Goal: Transaction & Acquisition: Book appointment/travel/reservation

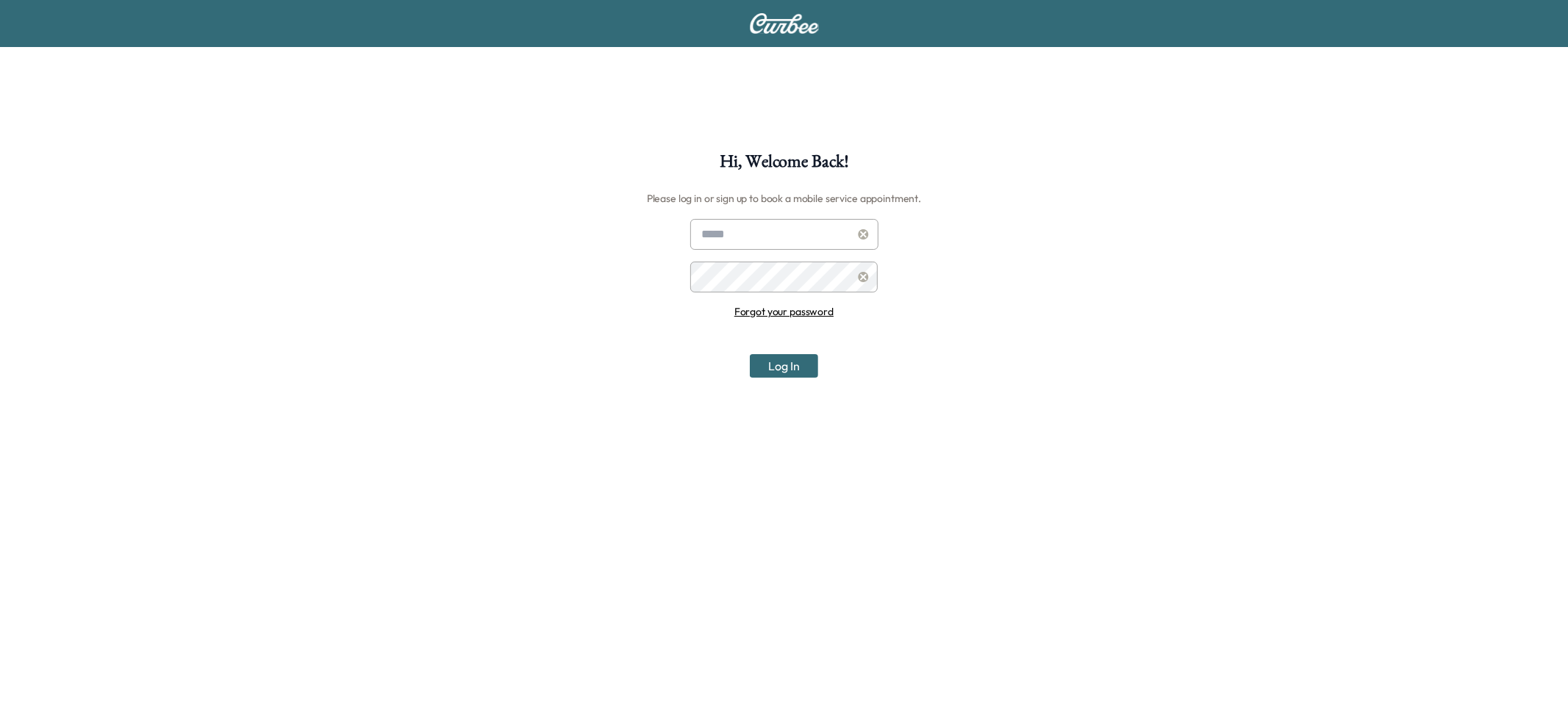
type input "**********"
click at [820, 242] on input "**********" at bounding box center [784, 234] width 188 height 31
click at [861, 233] on icon at bounding box center [863, 234] width 10 height 10
click at [795, 237] on input "text" at bounding box center [784, 234] width 188 height 31
type input "**********"
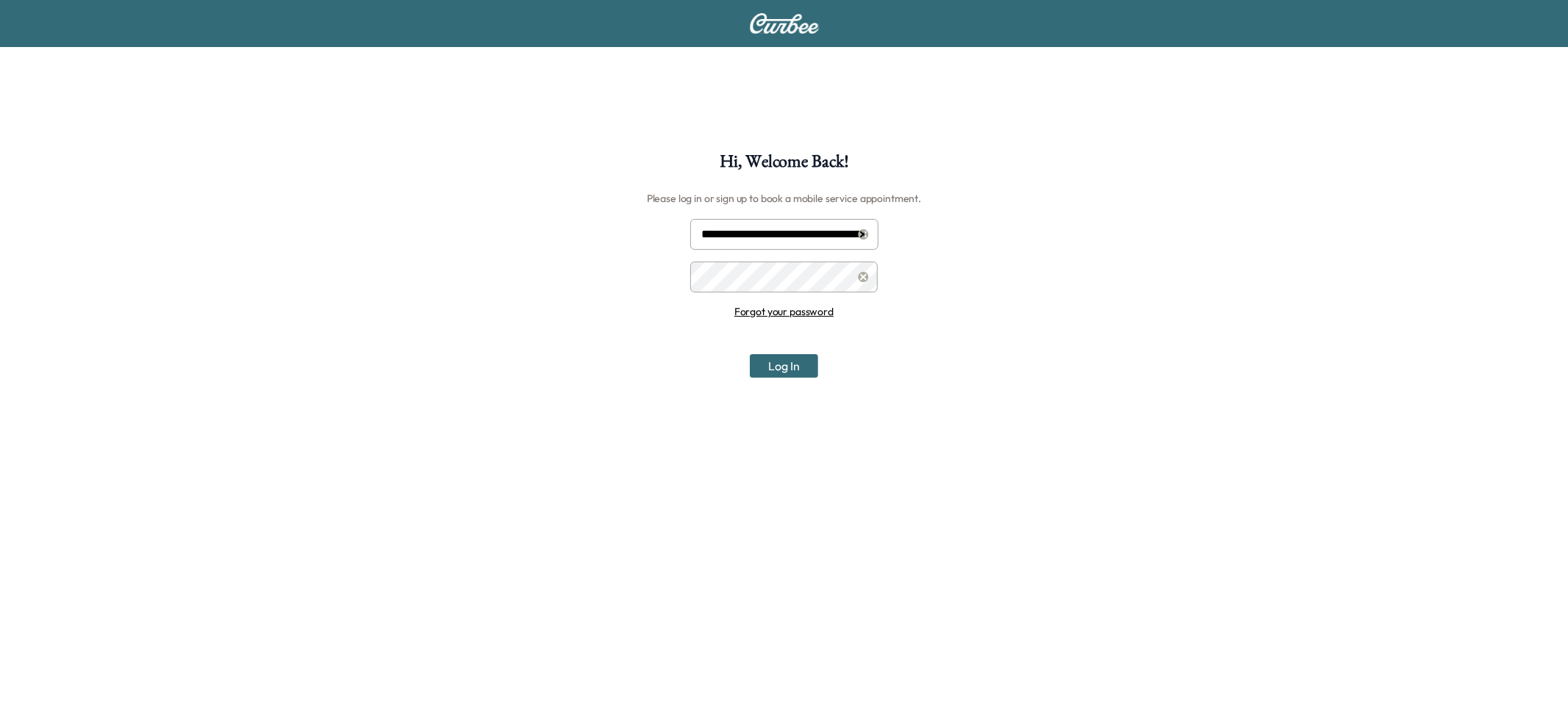
click at [784, 366] on button "Log In" at bounding box center [784, 366] width 68 height 24
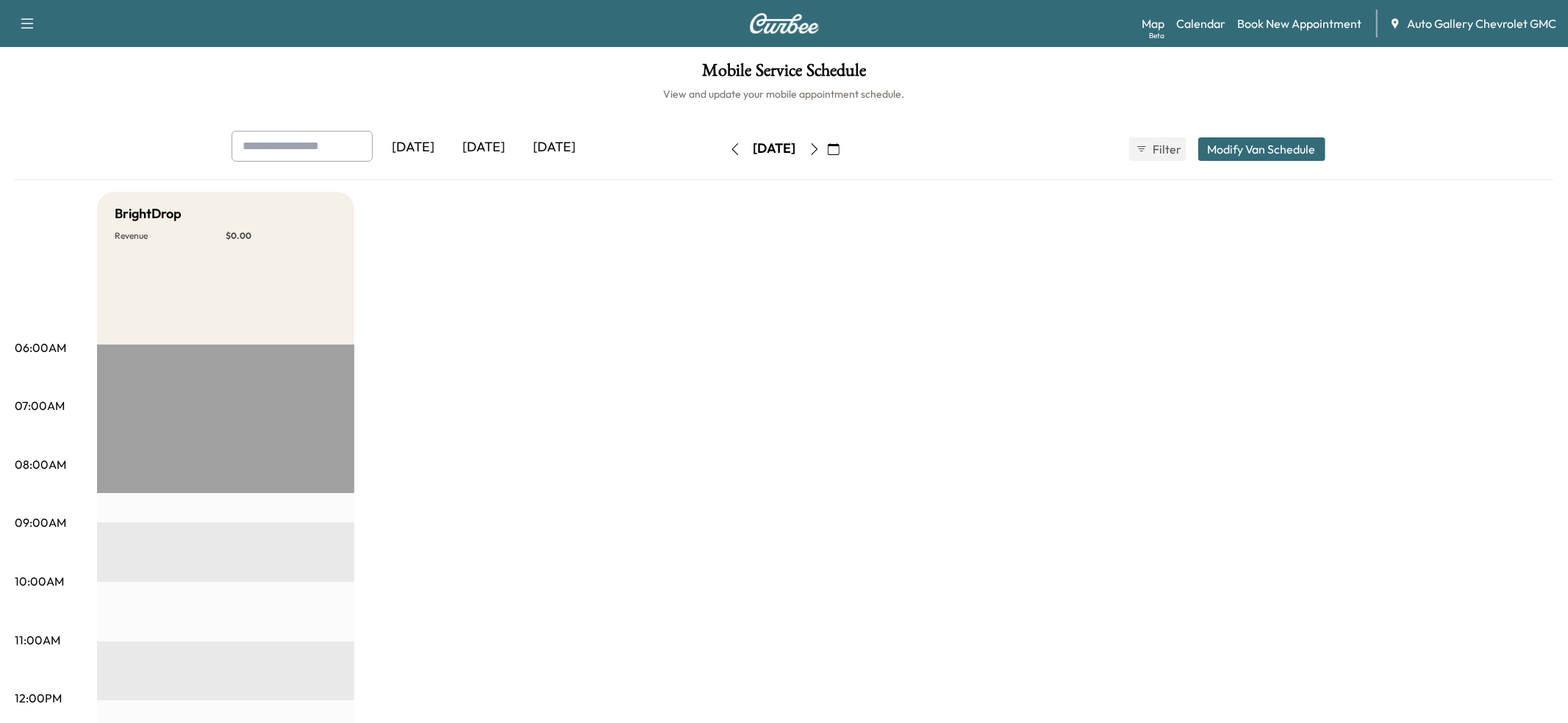
click at [722, 156] on button "button" at bounding box center [735, 149] width 25 height 24
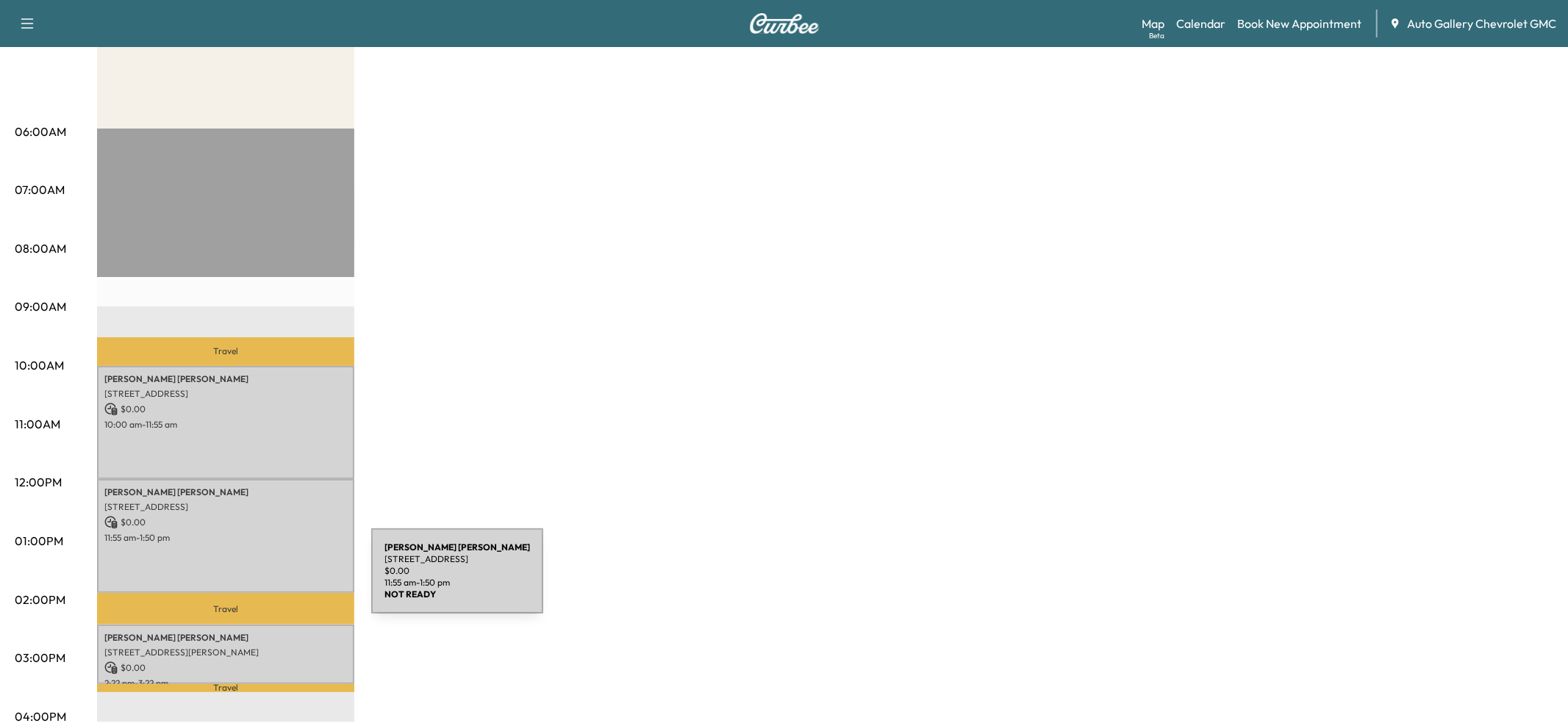
scroll to position [210, 0]
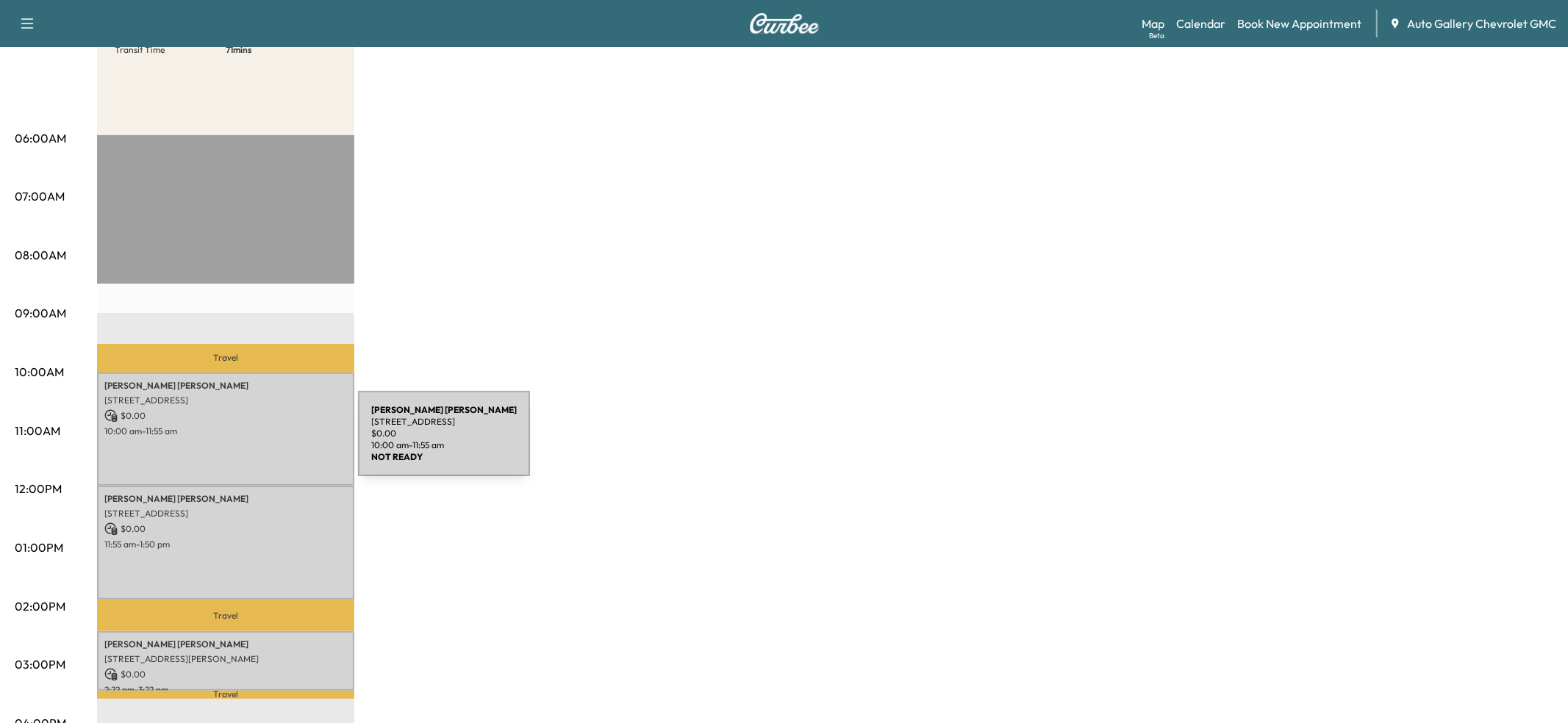
click at [248, 442] on div "[PERSON_NAME] [STREET_ADDRESS] $ 0.00 10:00 am - 11:55 am" at bounding box center [226, 429] width 257 height 114
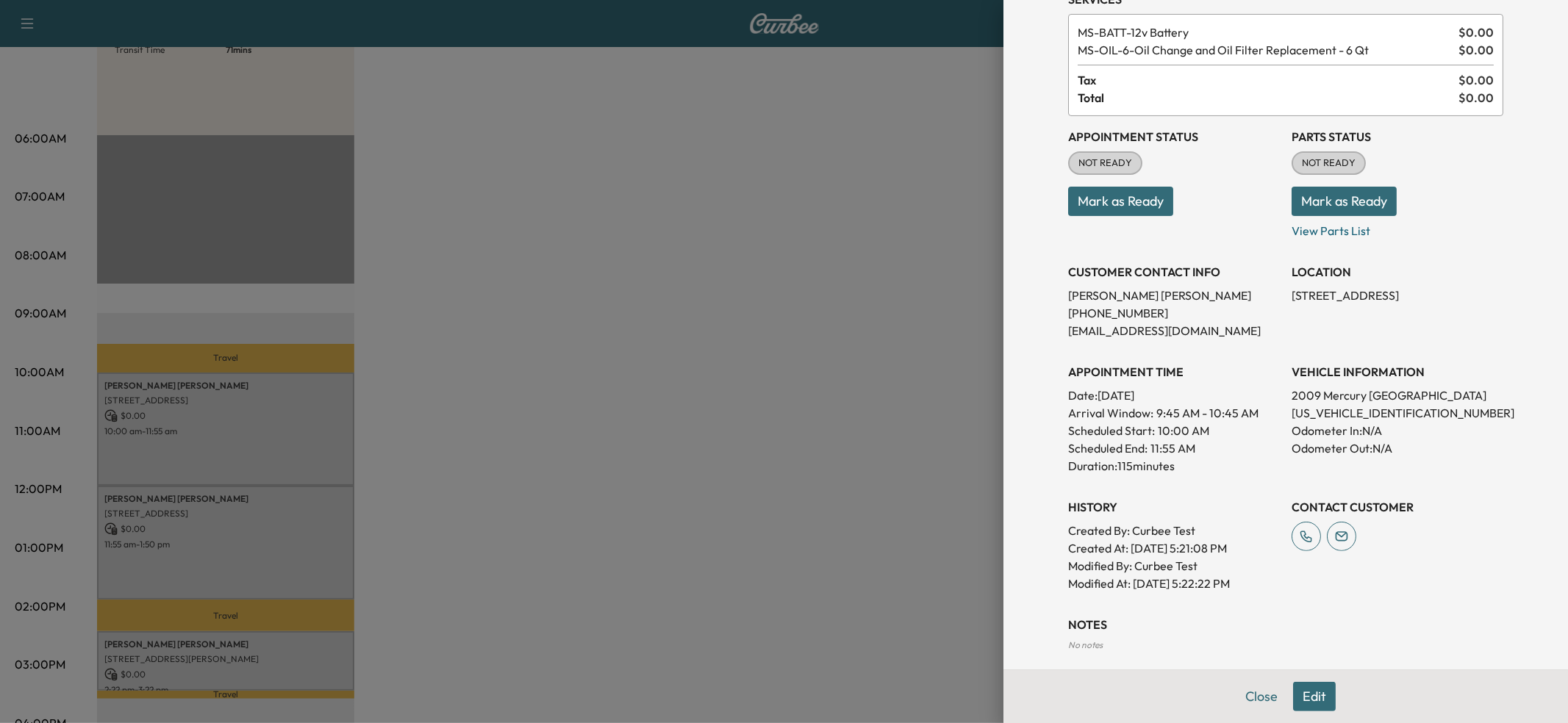
scroll to position [56, 0]
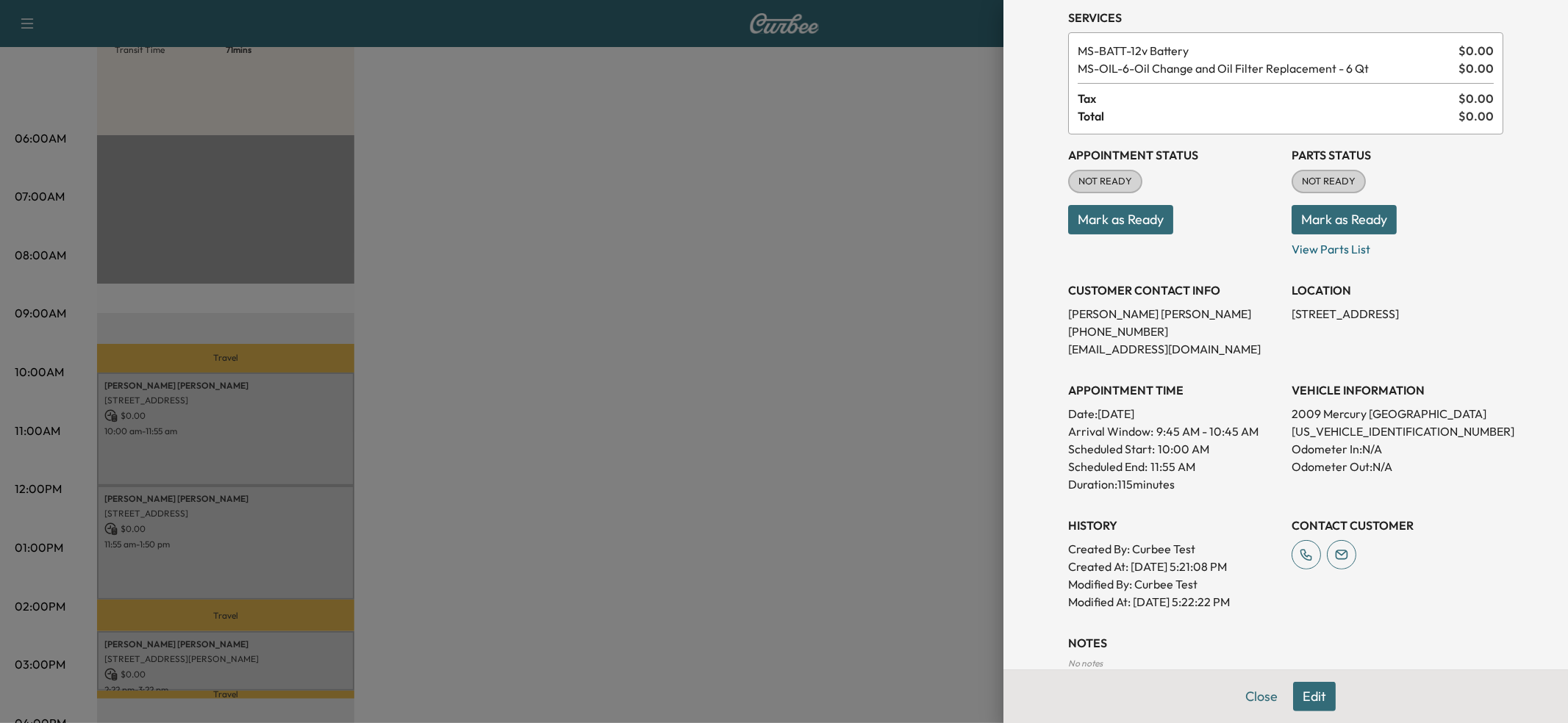
click at [1320, 696] on button "Edit" at bounding box center [1314, 696] width 43 height 29
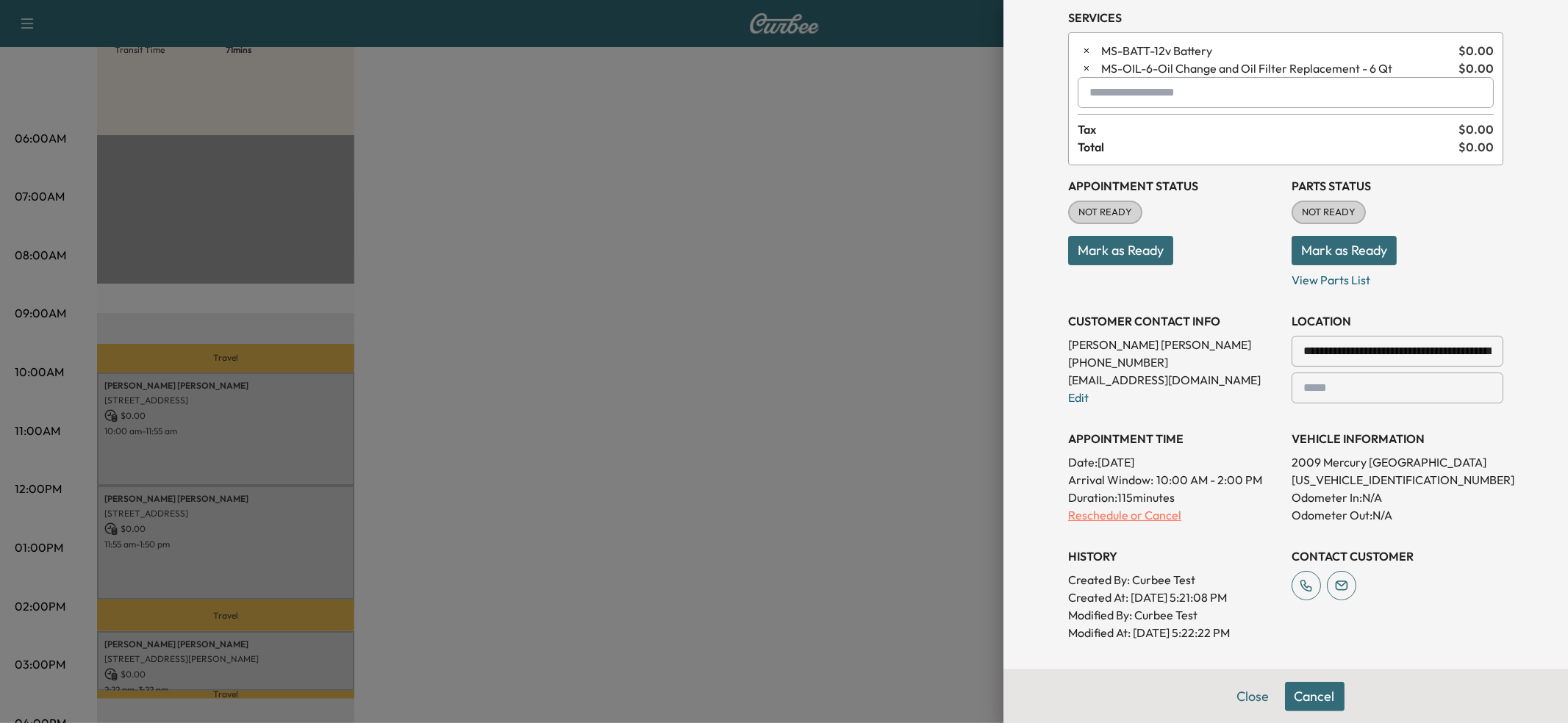
click at [1123, 515] on p "Reschedule or Cancel" at bounding box center [1174, 515] width 212 height 18
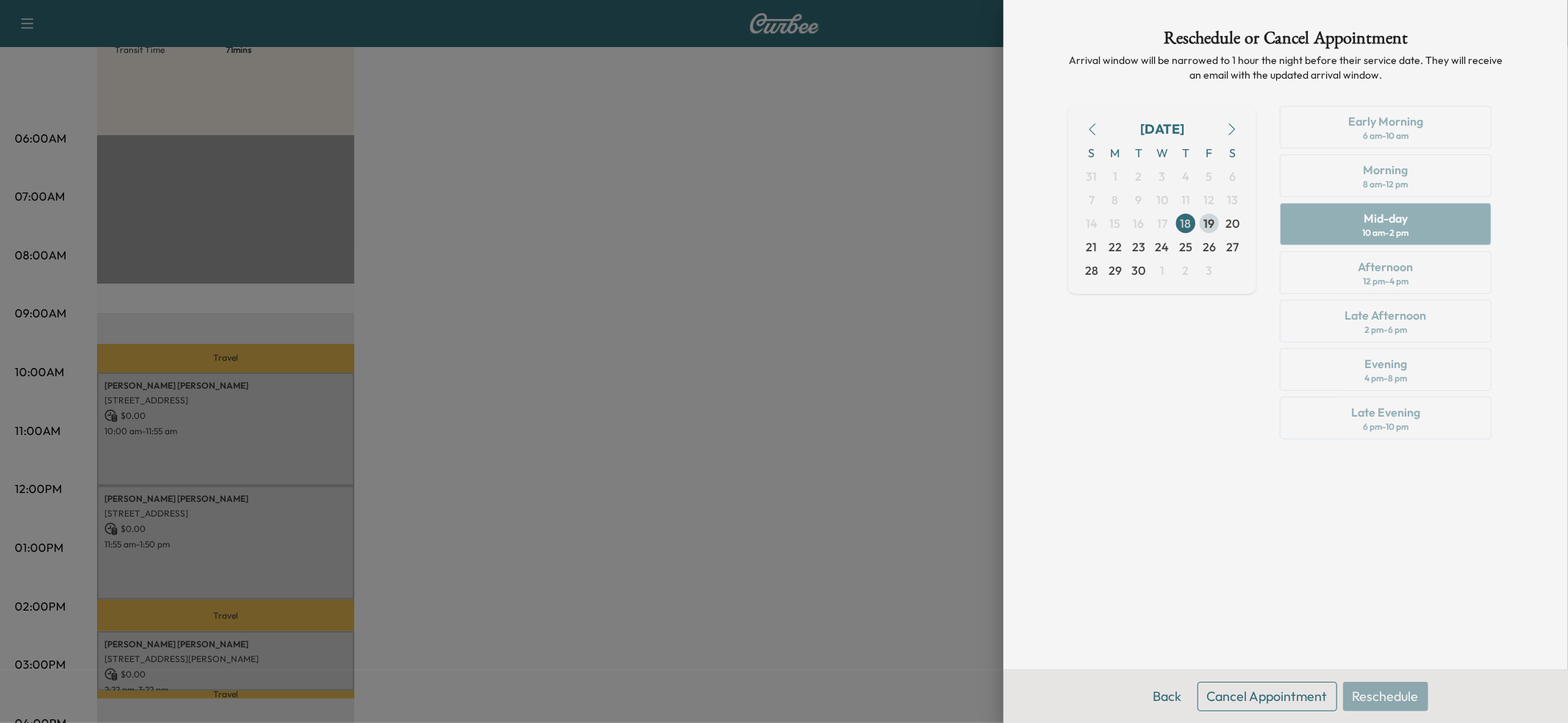
click at [1206, 220] on span "19" at bounding box center [1209, 223] width 11 height 18
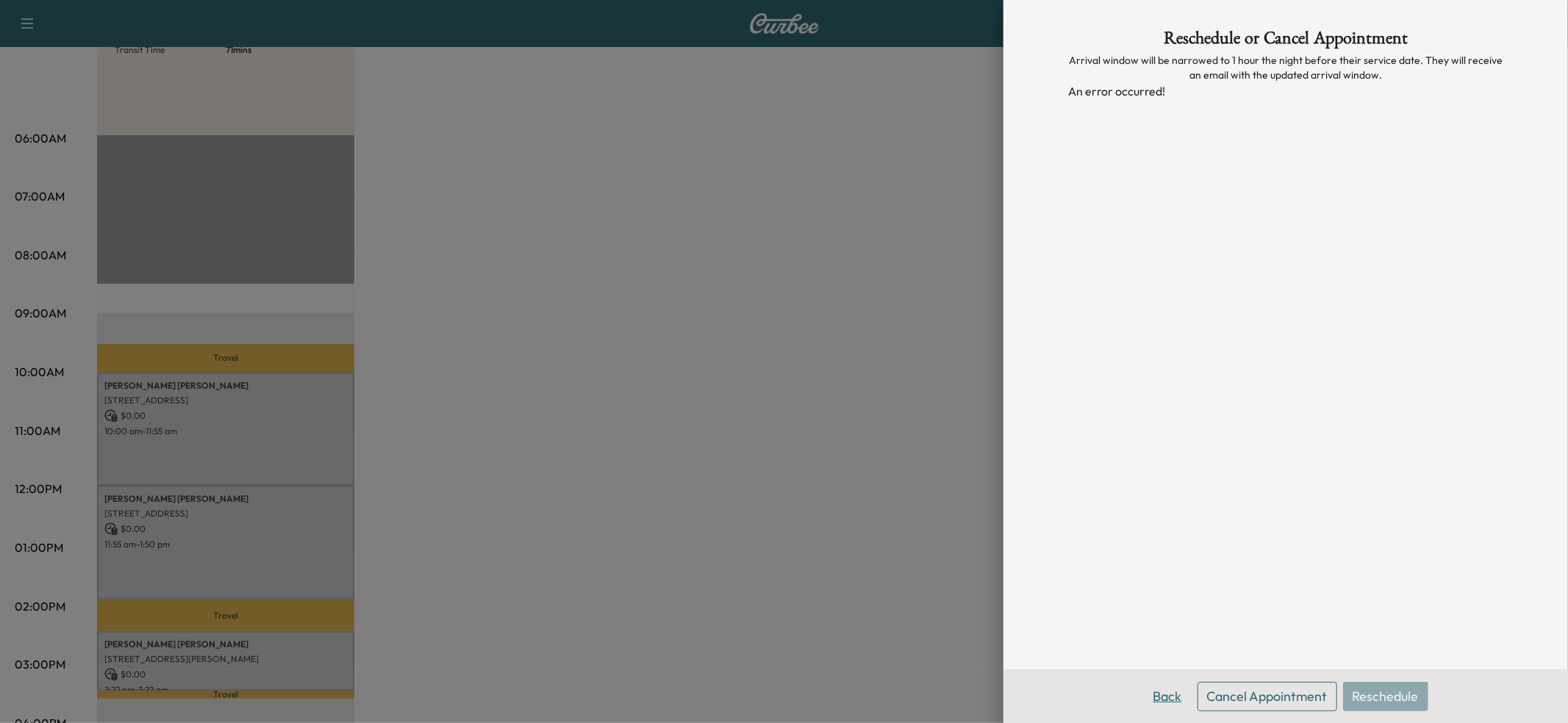
click at [1177, 696] on button "Back" at bounding box center [1168, 696] width 47 height 29
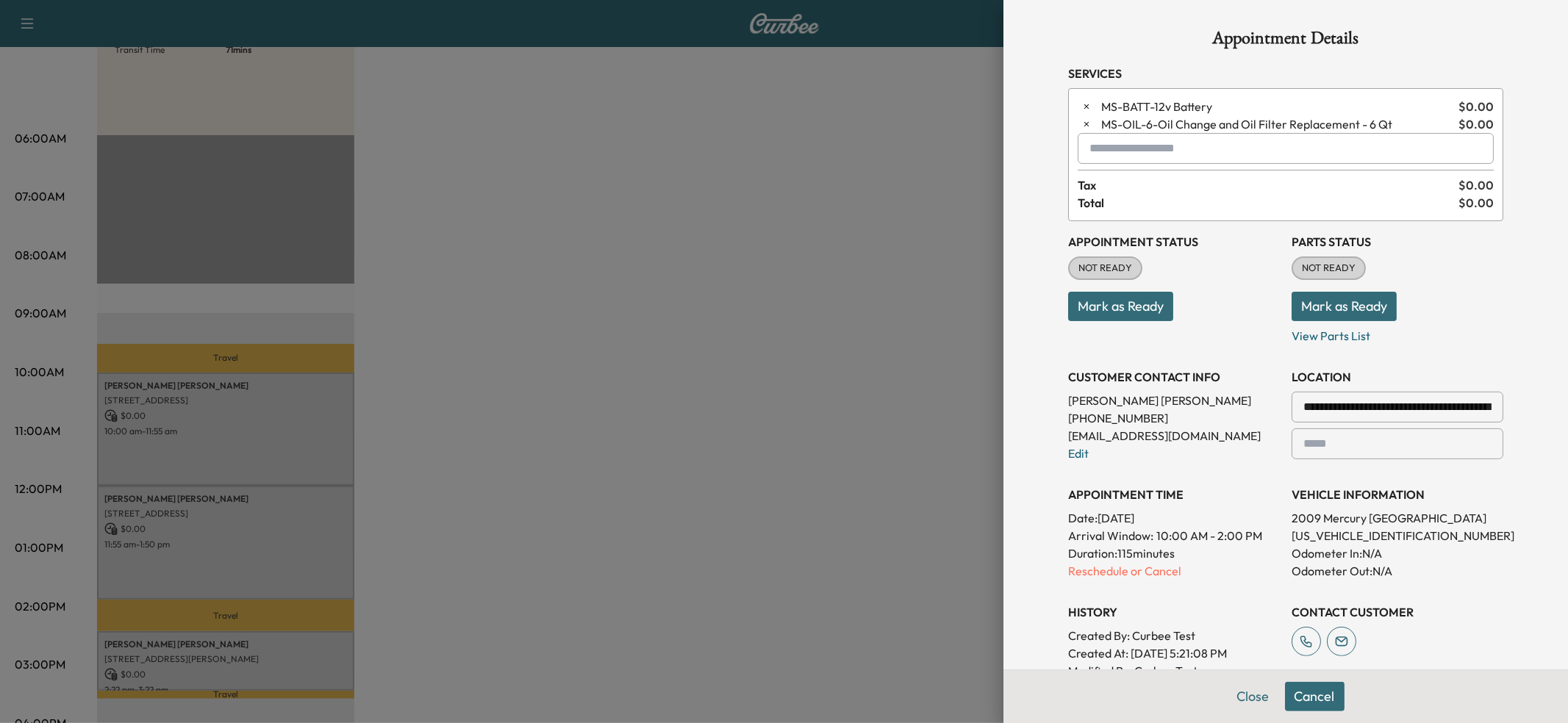
click at [1148, 576] on p "Reschedule or Cancel" at bounding box center [1174, 571] width 212 height 18
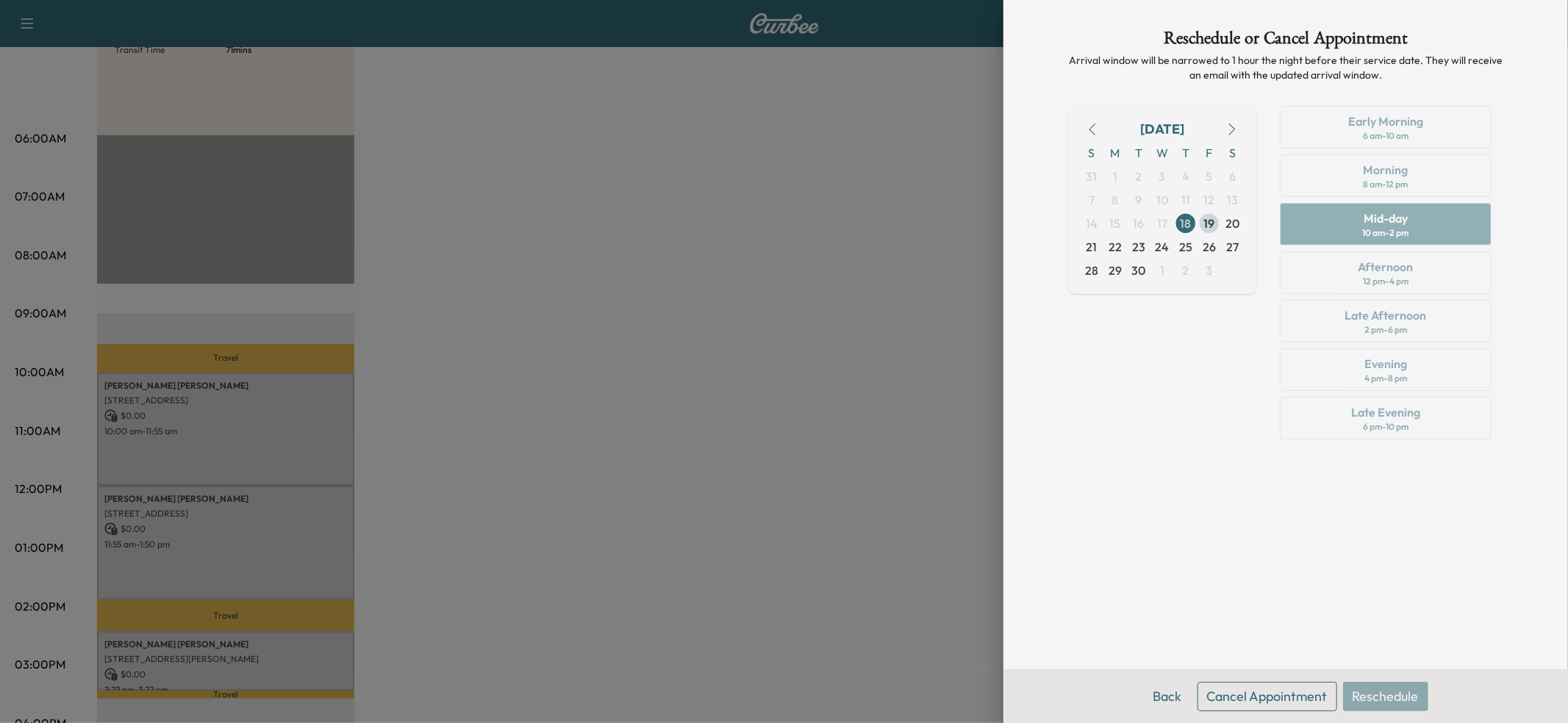
click at [1214, 229] on span "19" at bounding box center [1209, 223] width 11 height 18
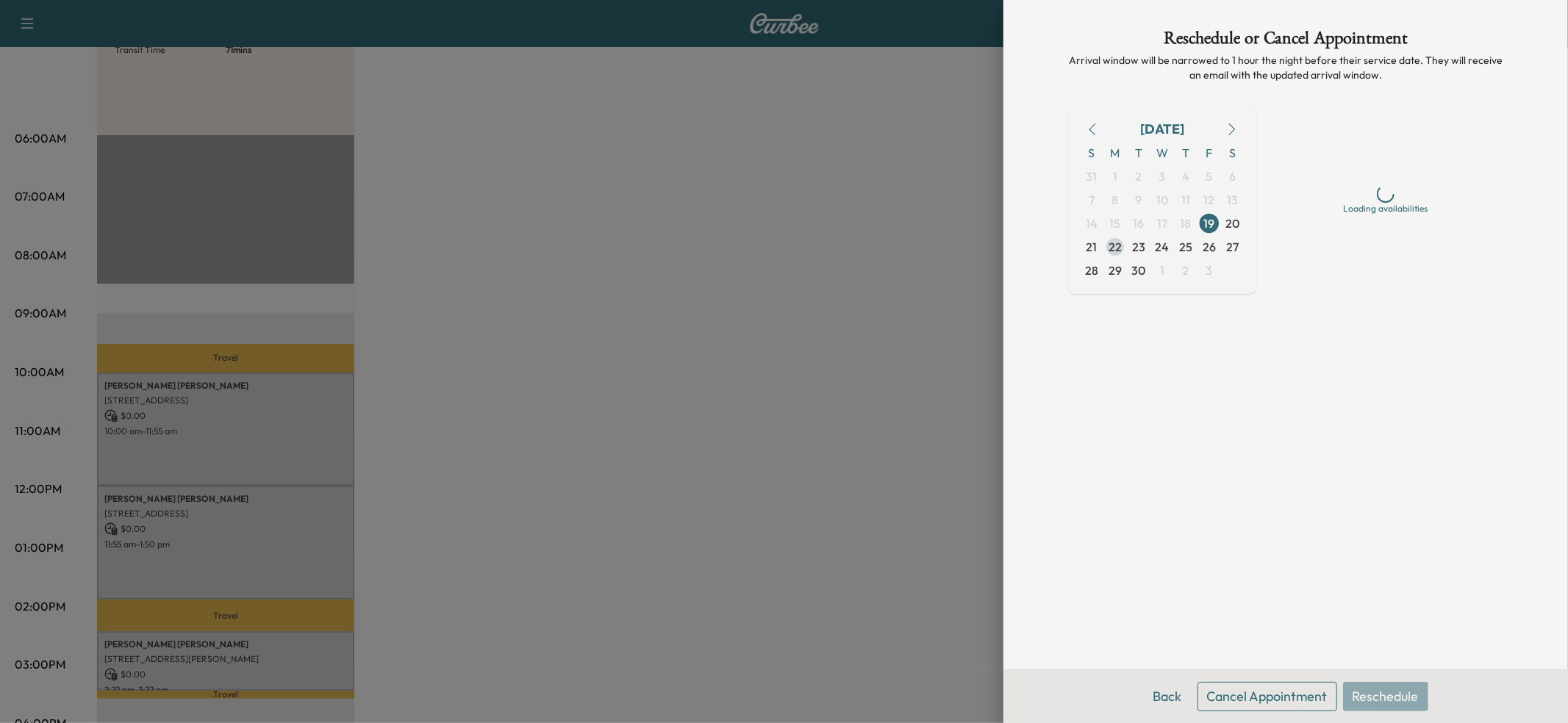
click at [1111, 243] on span "22" at bounding box center [1114, 246] width 13 height 18
click at [1211, 224] on span "19" at bounding box center [1209, 223] width 11 height 18
click at [1177, 692] on button "Back" at bounding box center [1168, 696] width 47 height 29
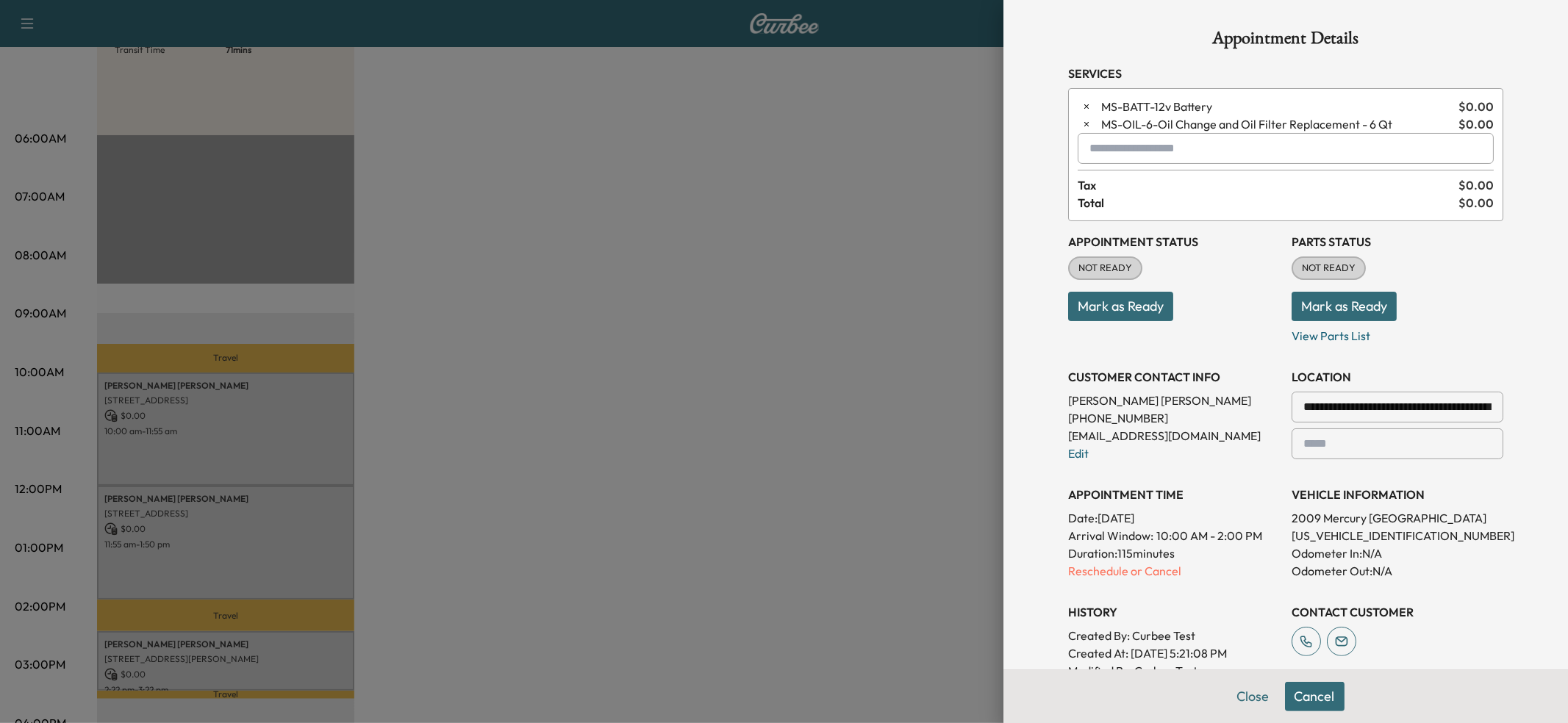
click at [1244, 701] on button "Close" at bounding box center [1253, 696] width 51 height 29
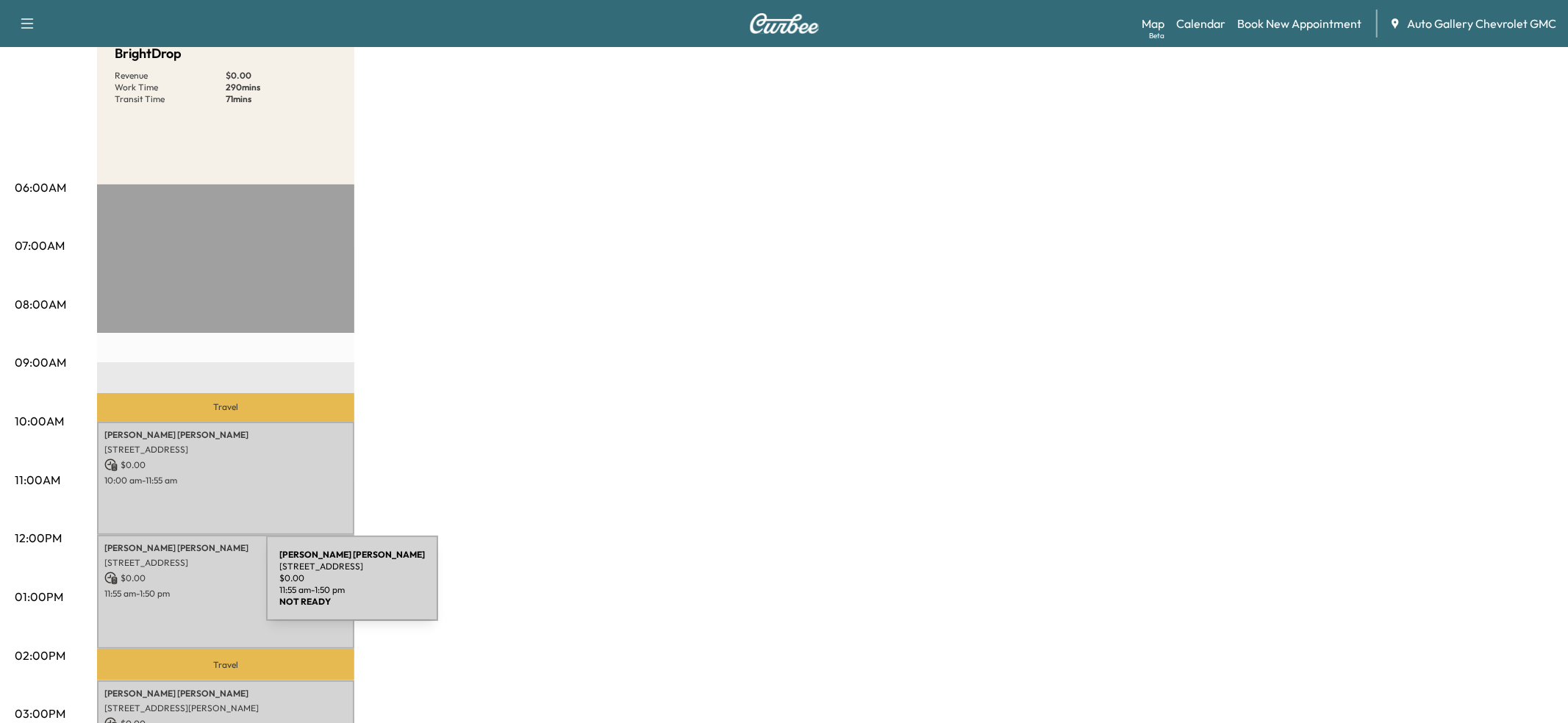
scroll to position [157, 0]
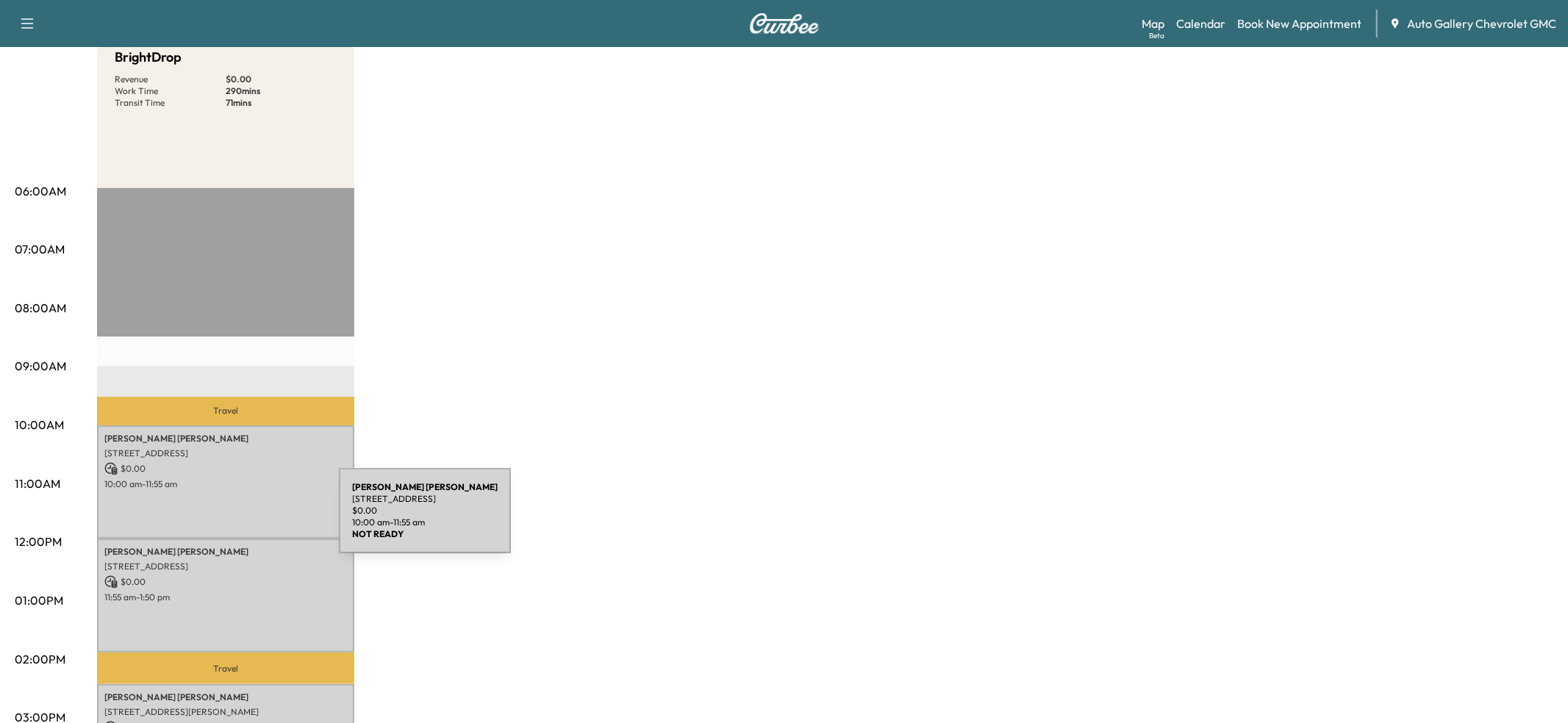
click at [229, 519] on div "[PERSON_NAME] [STREET_ADDRESS] $ 0.00 10:00 am - 11:55 am" at bounding box center [226, 482] width 257 height 114
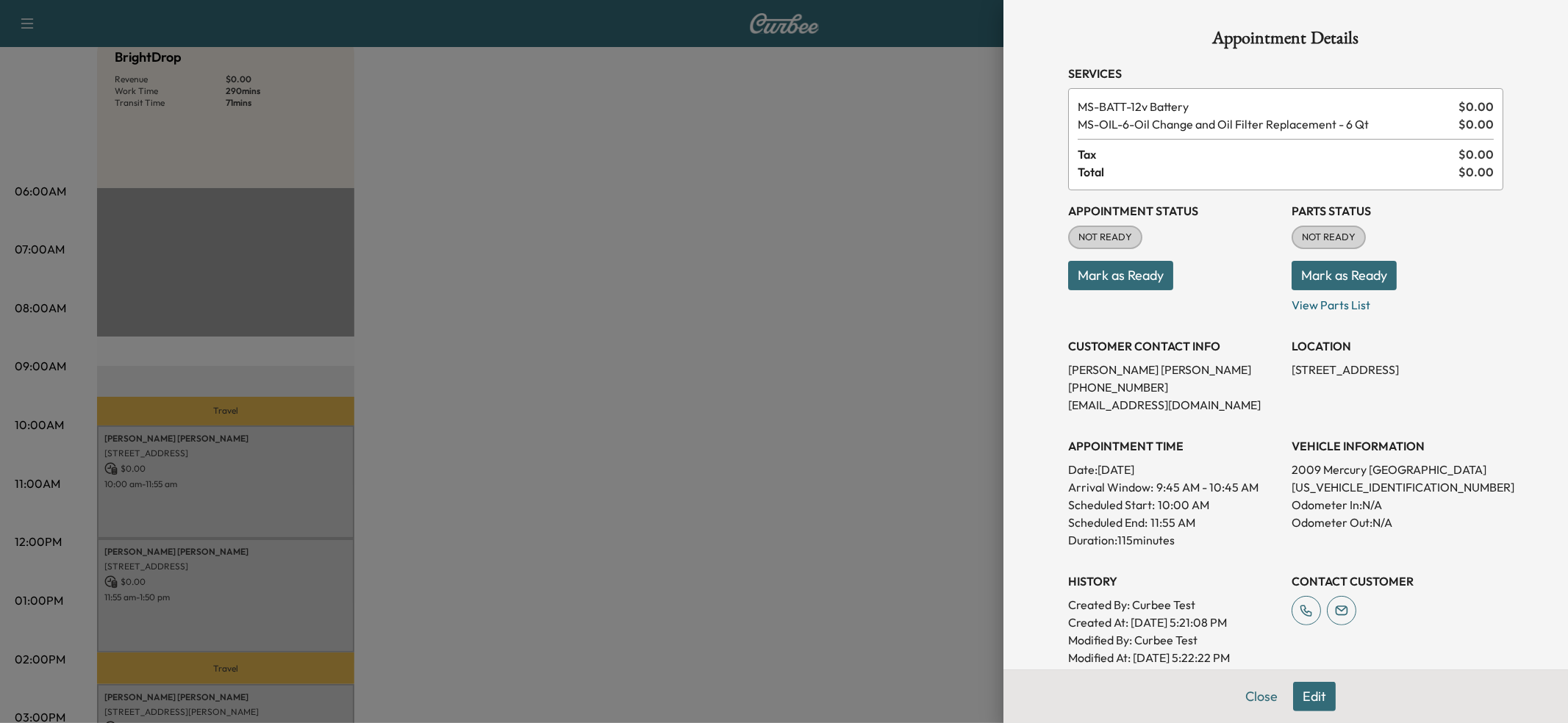
click at [1310, 684] on button "Edit" at bounding box center [1314, 696] width 43 height 29
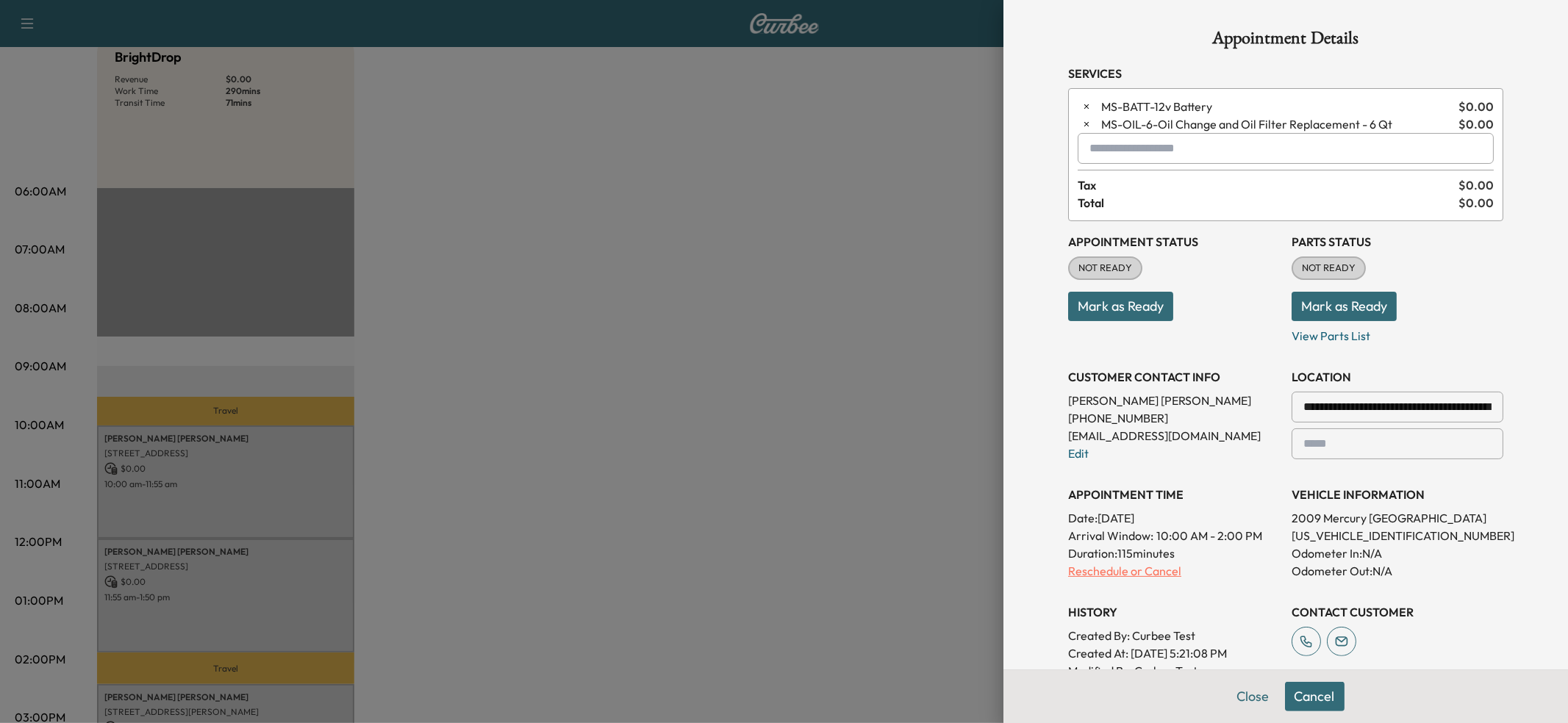
click at [1124, 569] on p "Reschedule or Cancel" at bounding box center [1174, 571] width 212 height 18
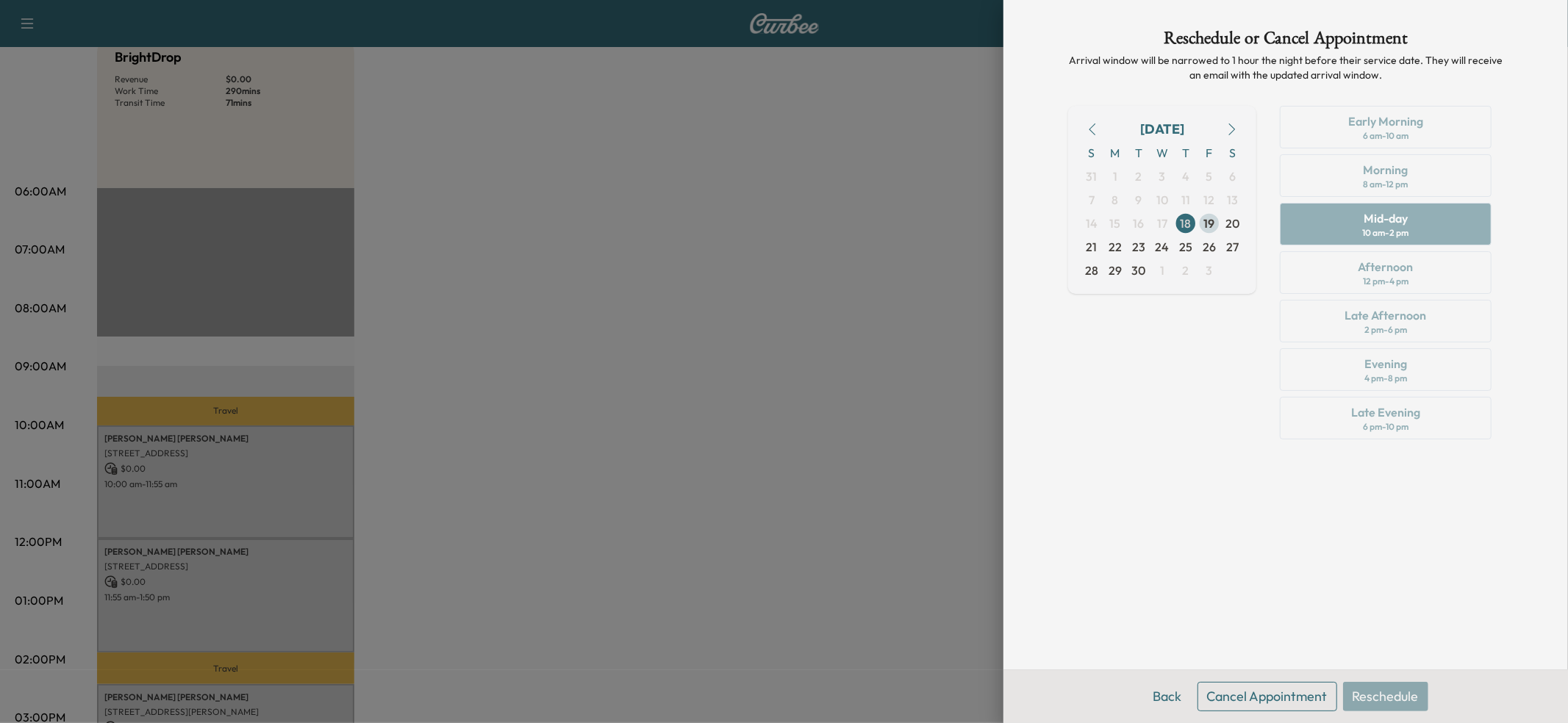
click at [1211, 226] on span "19" at bounding box center [1209, 223] width 11 height 18
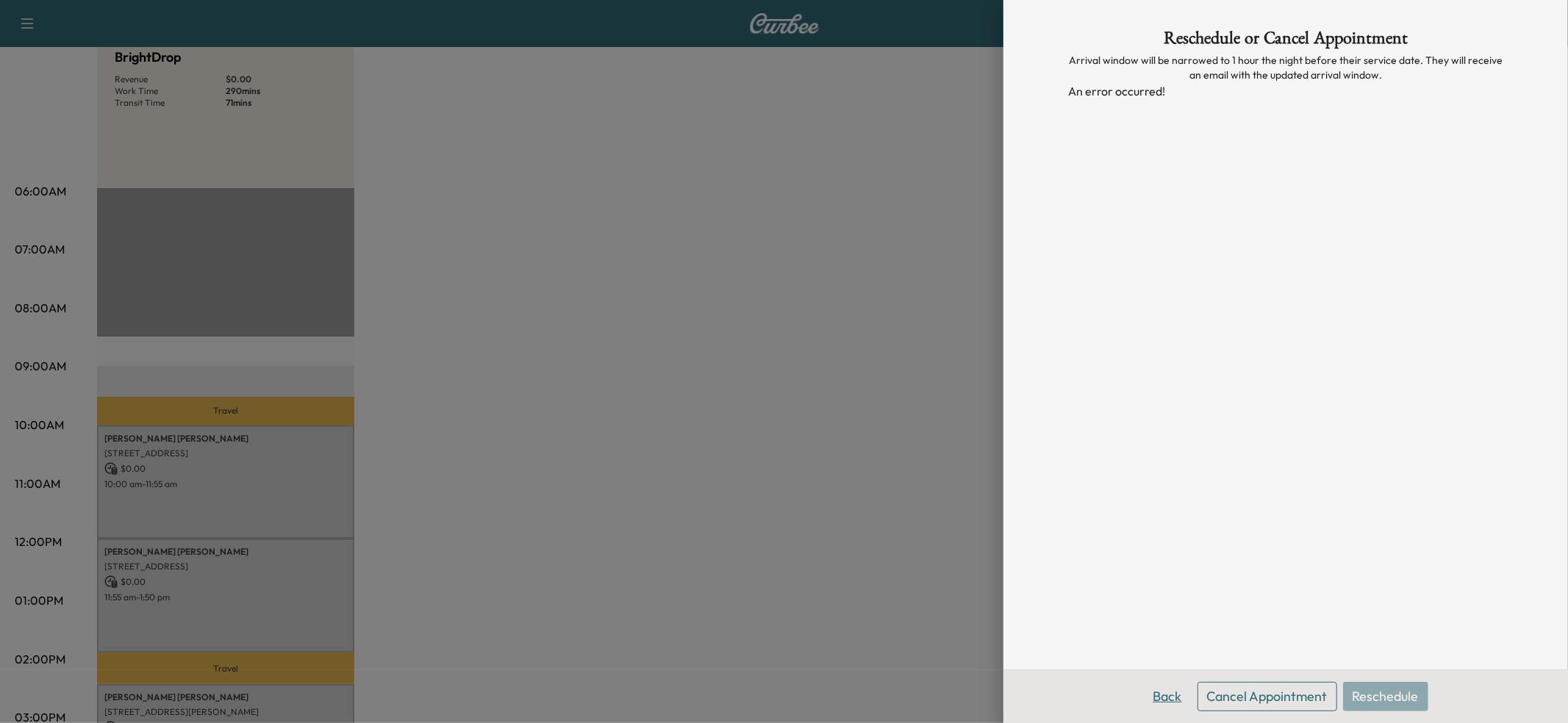
click at [1175, 695] on button "Back" at bounding box center [1168, 696] width 47 height 29
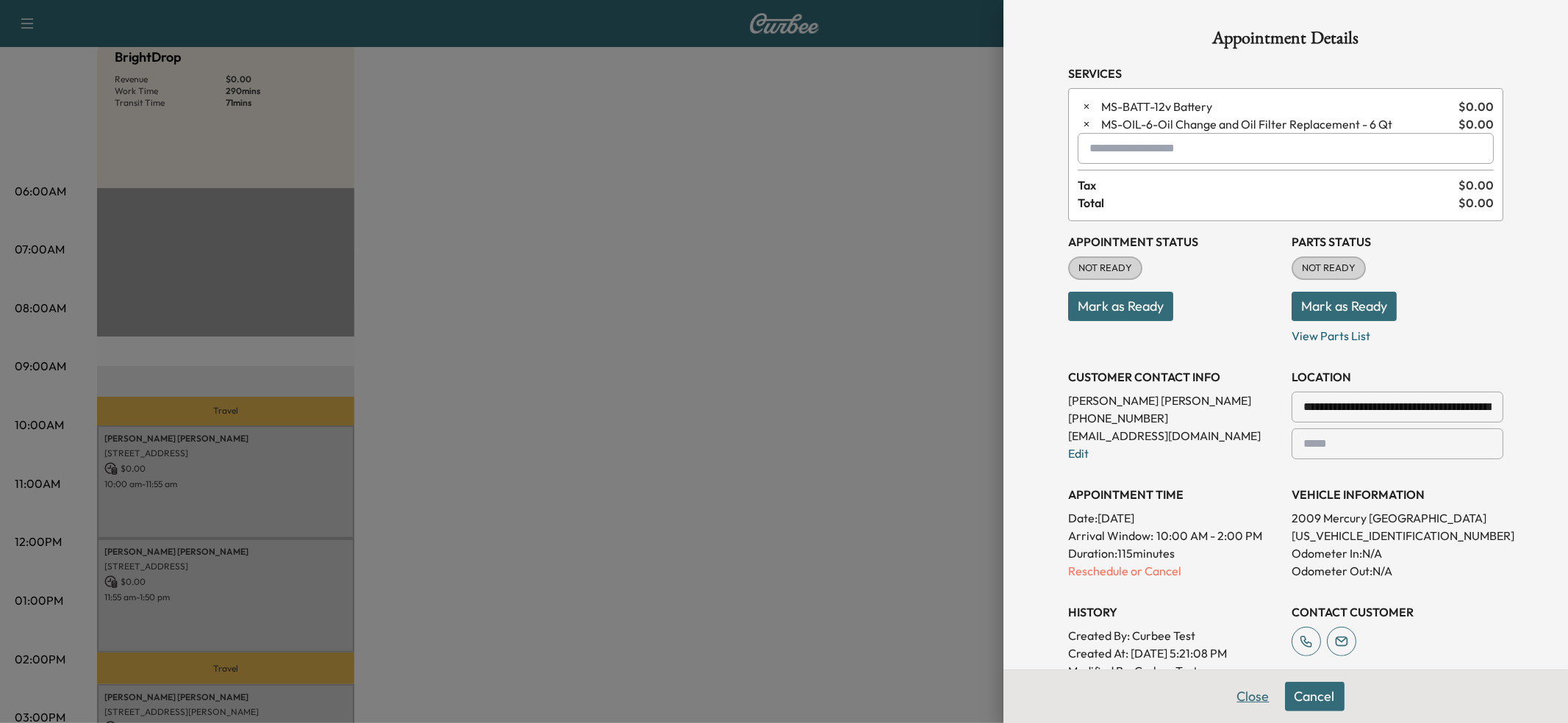
drag, startPoint x: 1236, startPoint y: 698, endPoint x: 944, endPoint y: 624, distance: 301.2
click at [1234, 696] on button "Close" at bounding box center [1253, 696] width 51 height 29
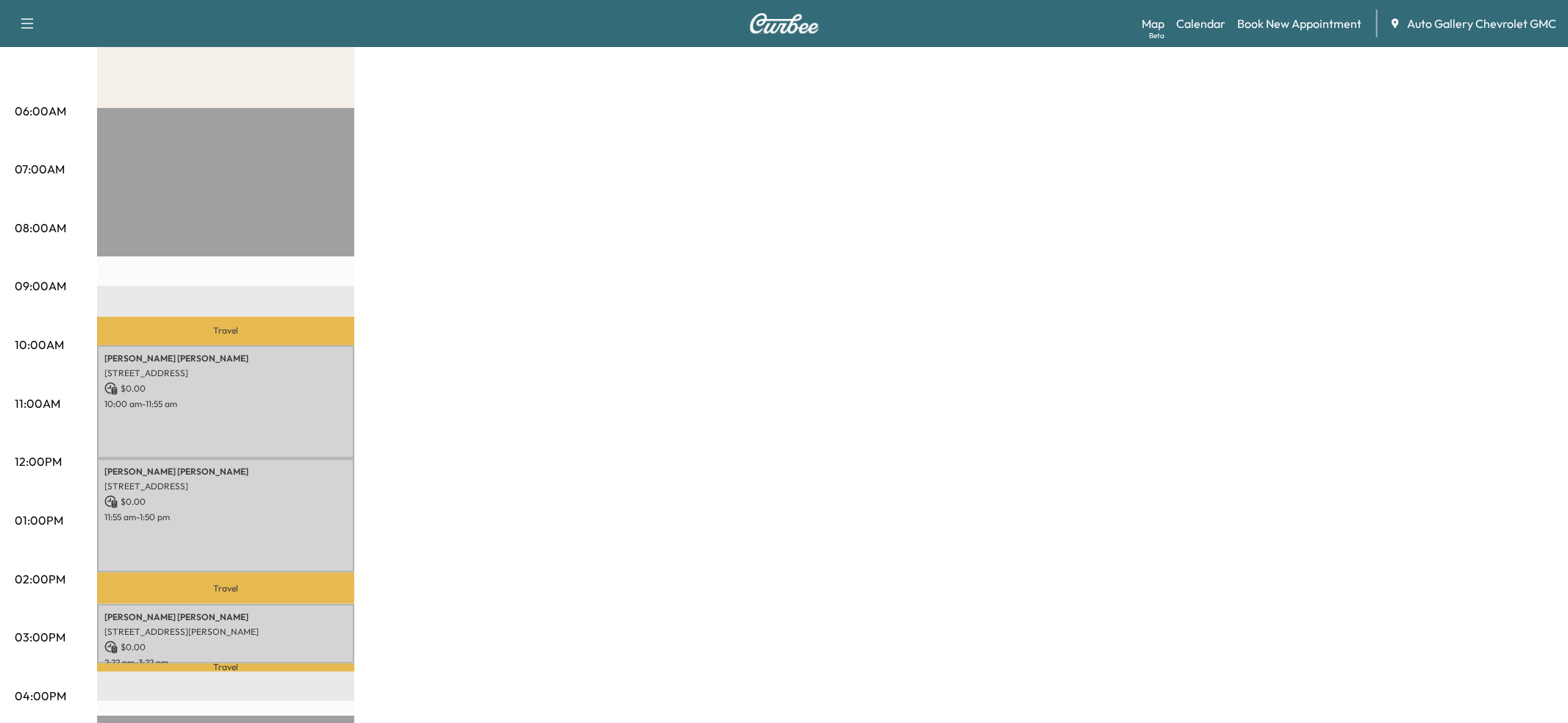
scroll to position [282, 0]
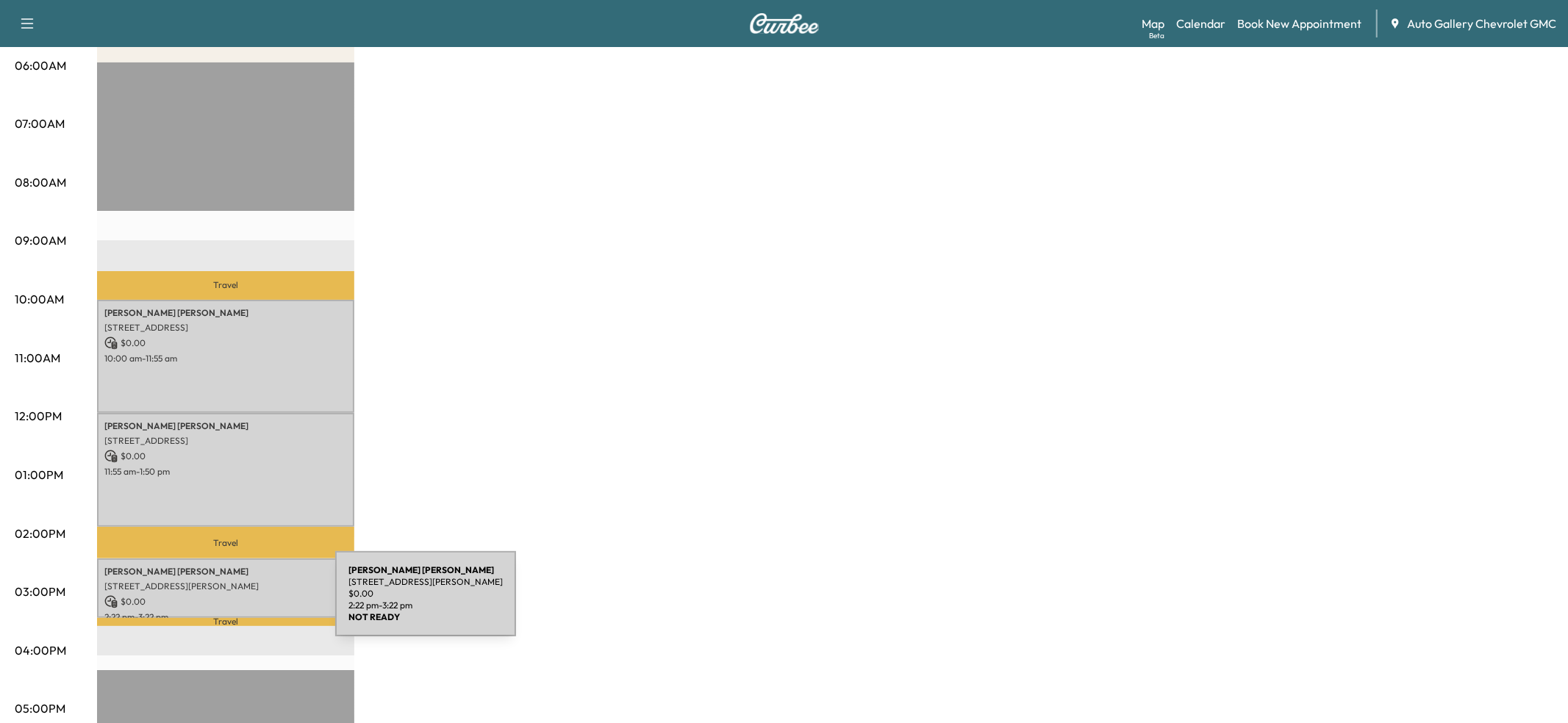
click at [225, 603] on p "$ 0.00" at bounding box center [225, 601] width 243 height 13
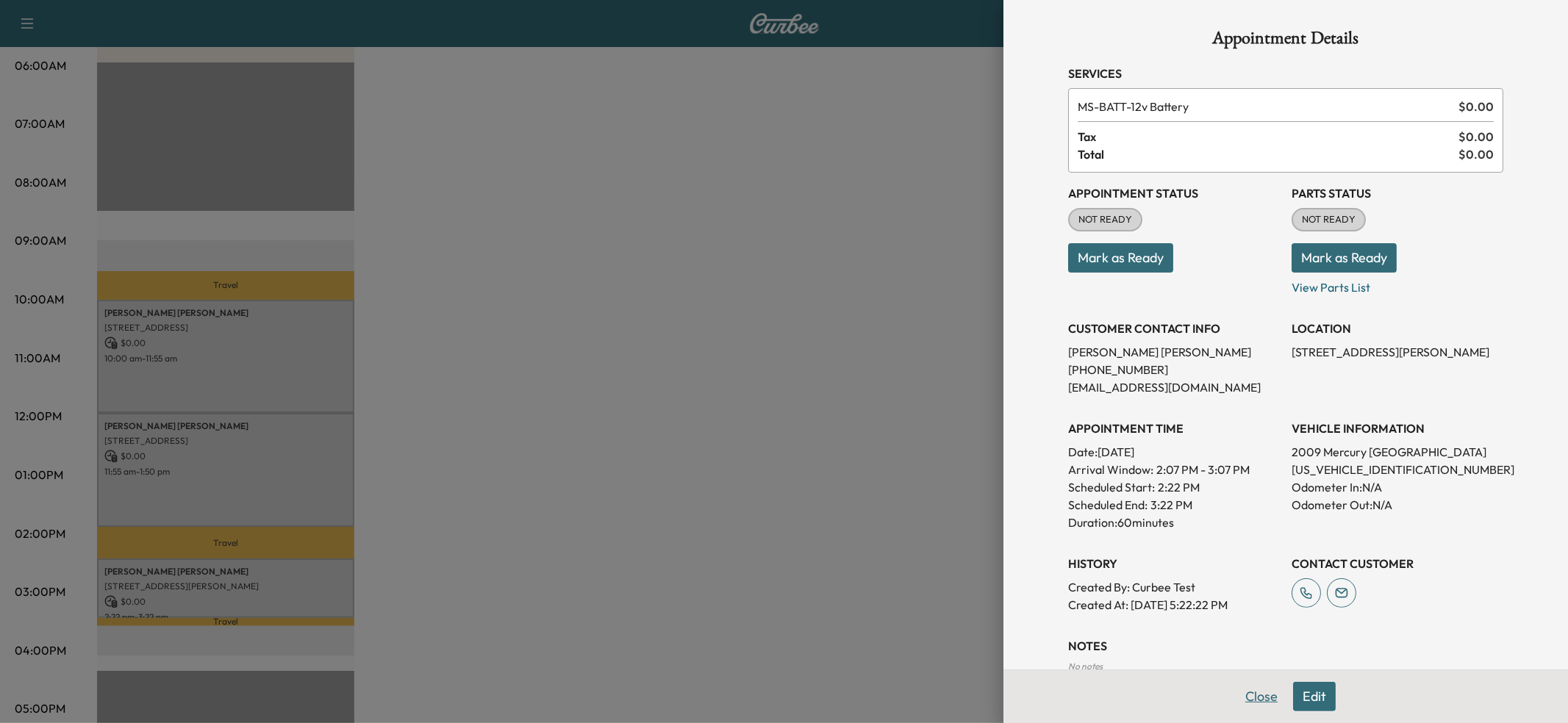
click at [1258, 702] on button "Close" at bounding box center [1261, 696] width 51 height 29
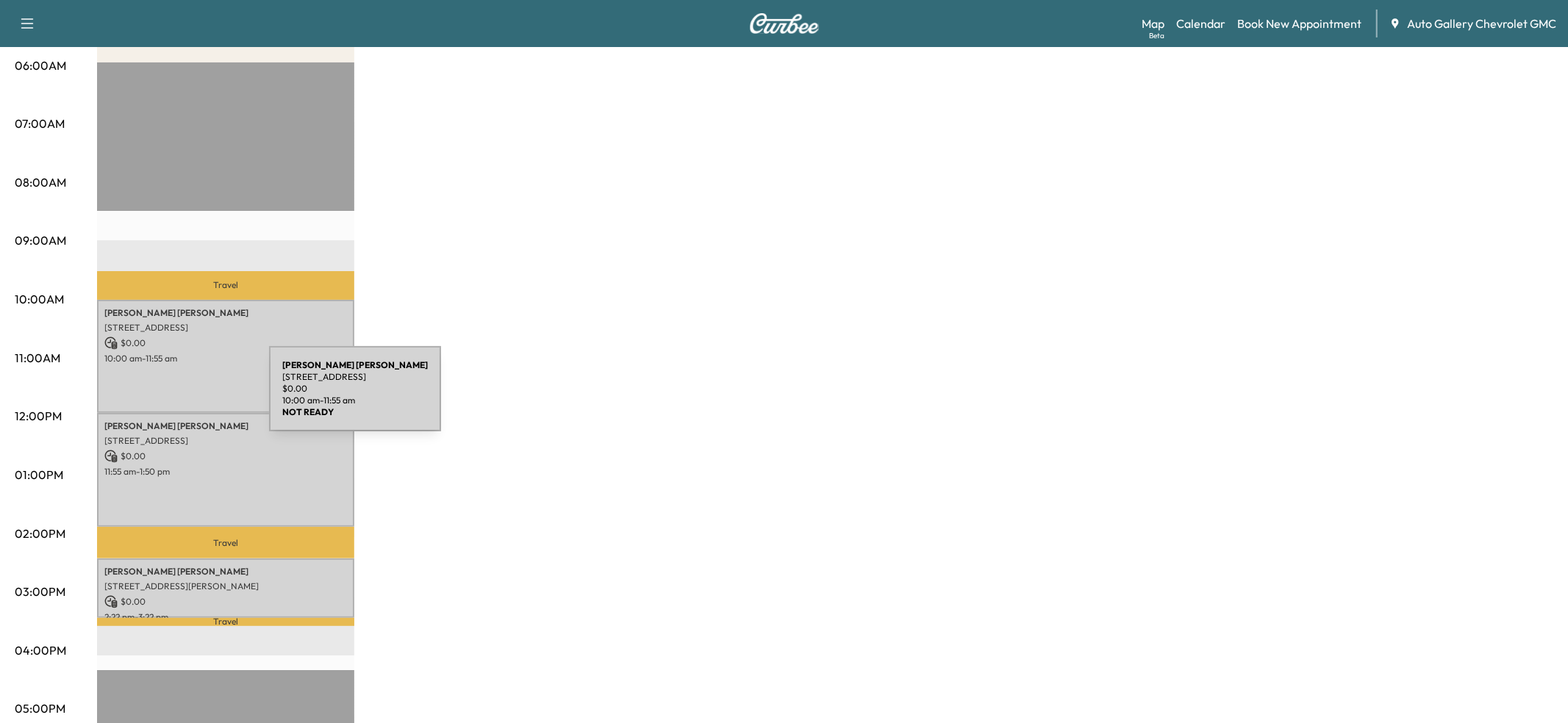
click at [158, 398] on div "[PERSON_NAME] [STREET_ADDRESS] $ 0.00 10:00 am - 11:55 am" at bounding box center [226, 357] width 257 height 114
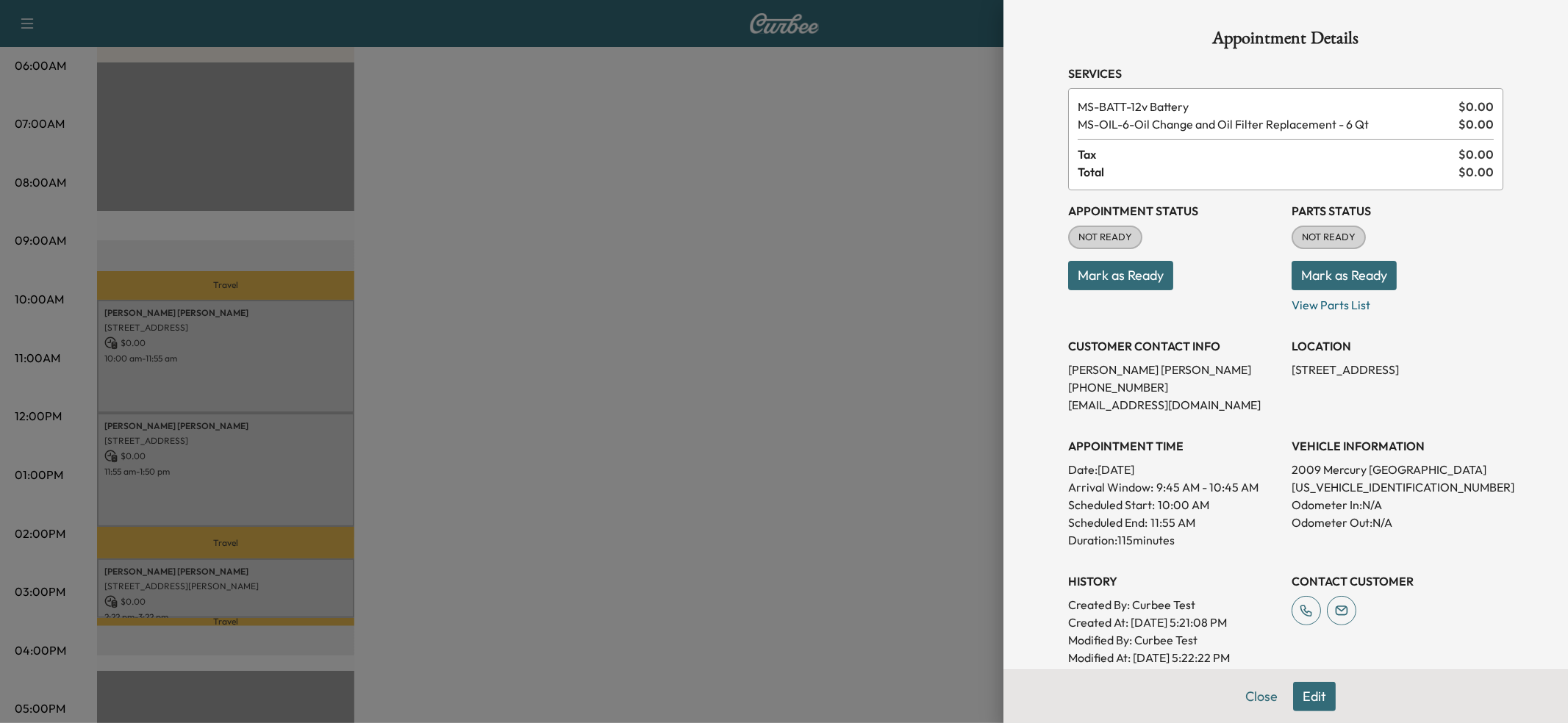
click at [1312, 699] on button "Edit" at bounding box center [1314, 696] width 43 height 29
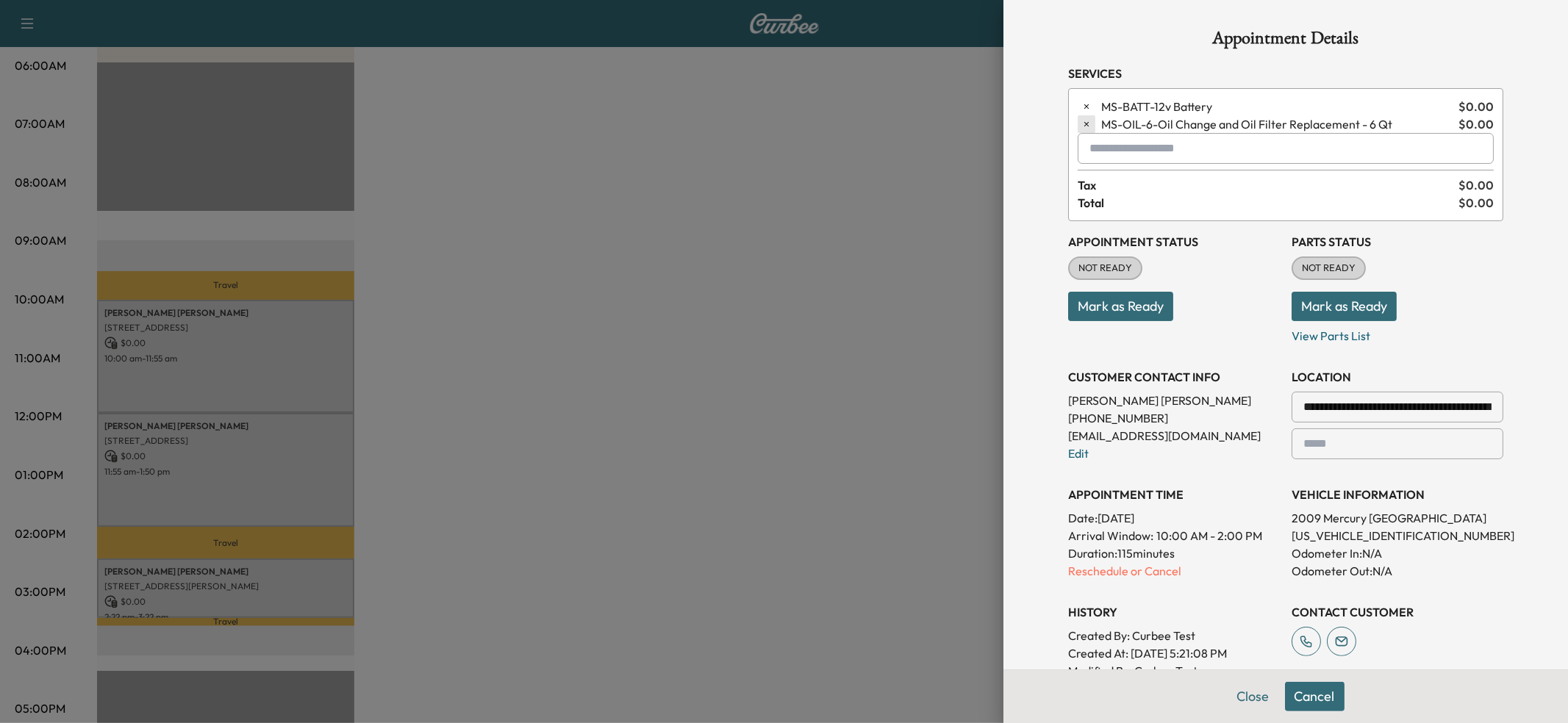
click at [1088, 119] on icon "button" at bounding box center [1086, 124] width 10 height 10
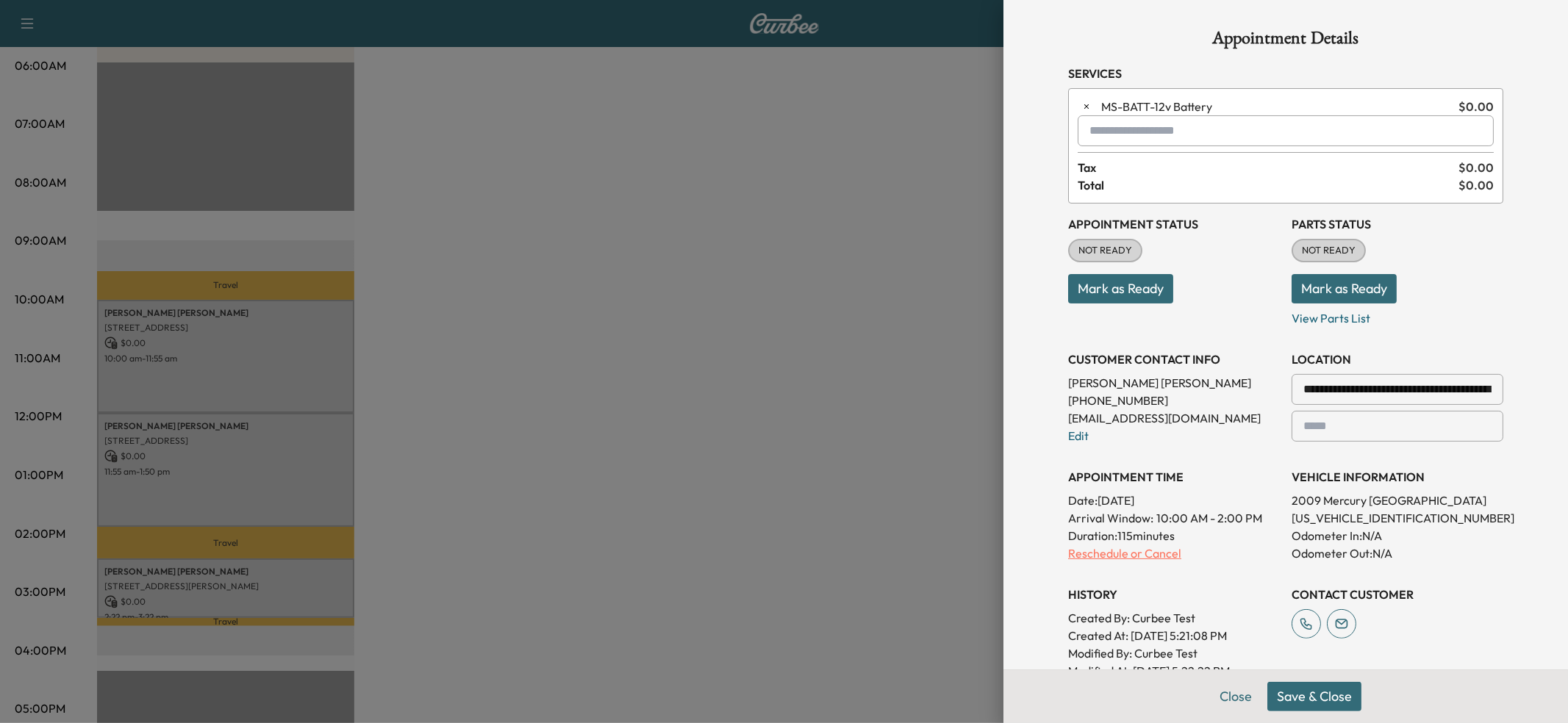
click at [1114, 555] on p "Reschedule or Cancel" at bounding box center [1174, 553] width 212 height 18
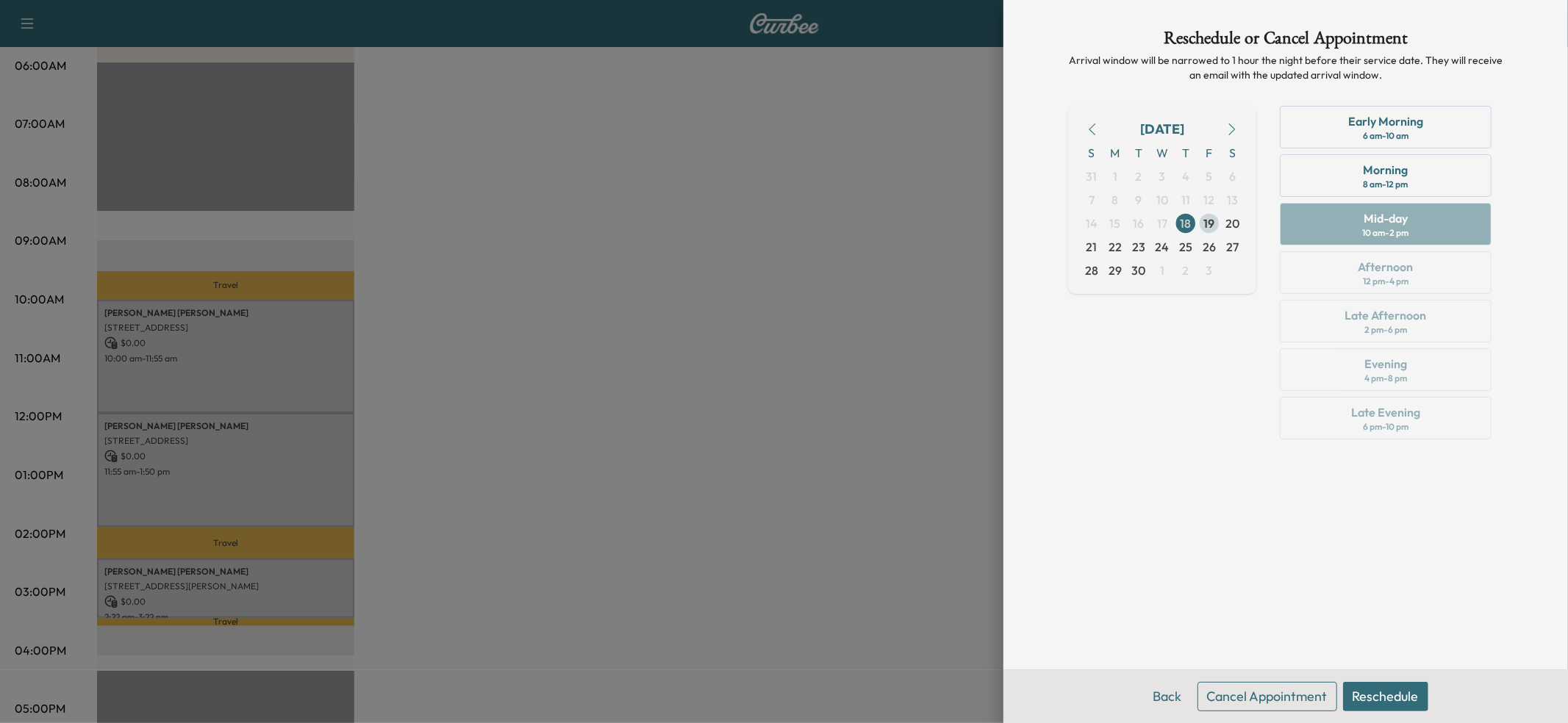
click at [1205, 220] on span "19" at bounding box center [1209, 223] width 11 height 18
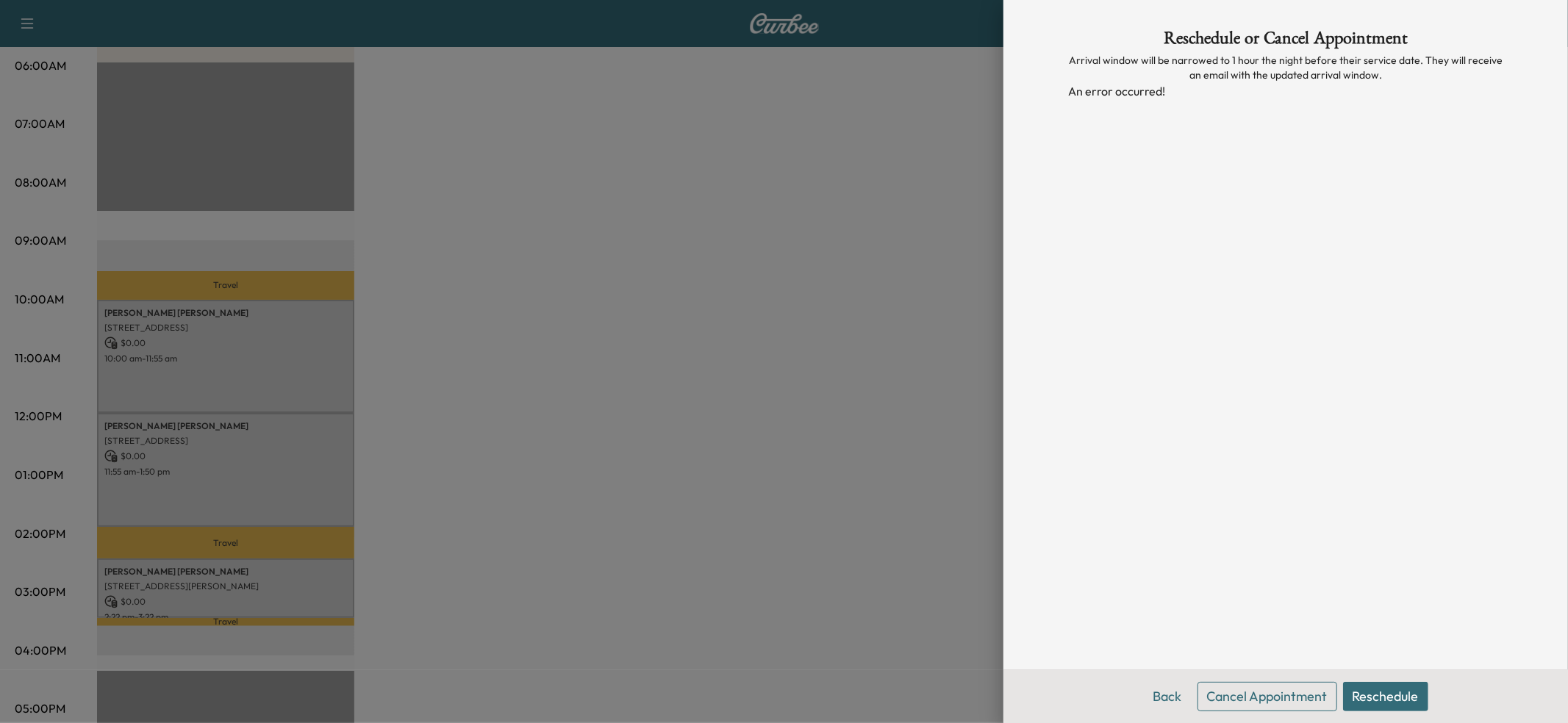
click at [1164, 701] on button "Back" at bounding box center [1168, 696] width 47 height 29
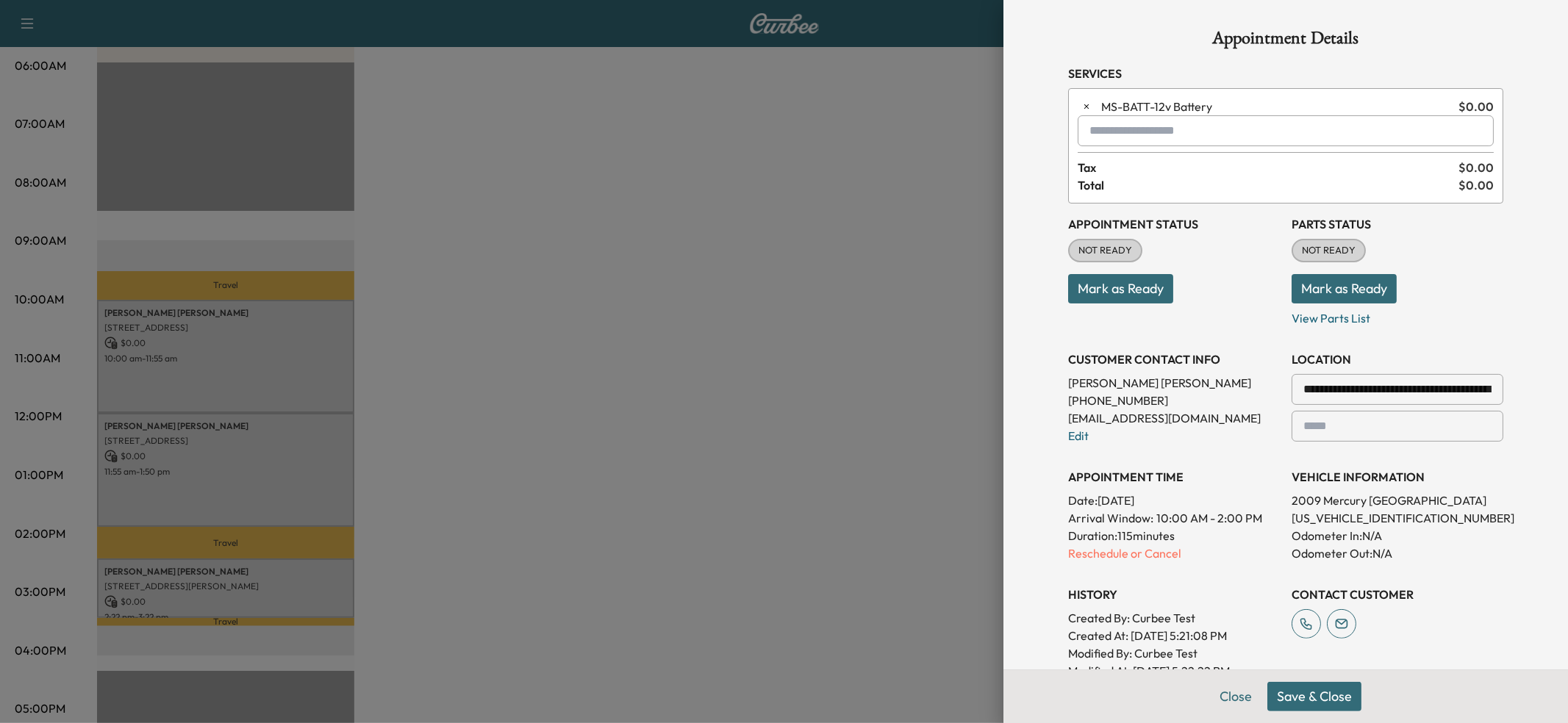
drag, startPoint x: 850, startPoint y: 301, endPoint x: 865, endPoint y: 319, distance: 23.4
click at [865, 319] on div at bounding box center [784, 361] width 1568 height 723
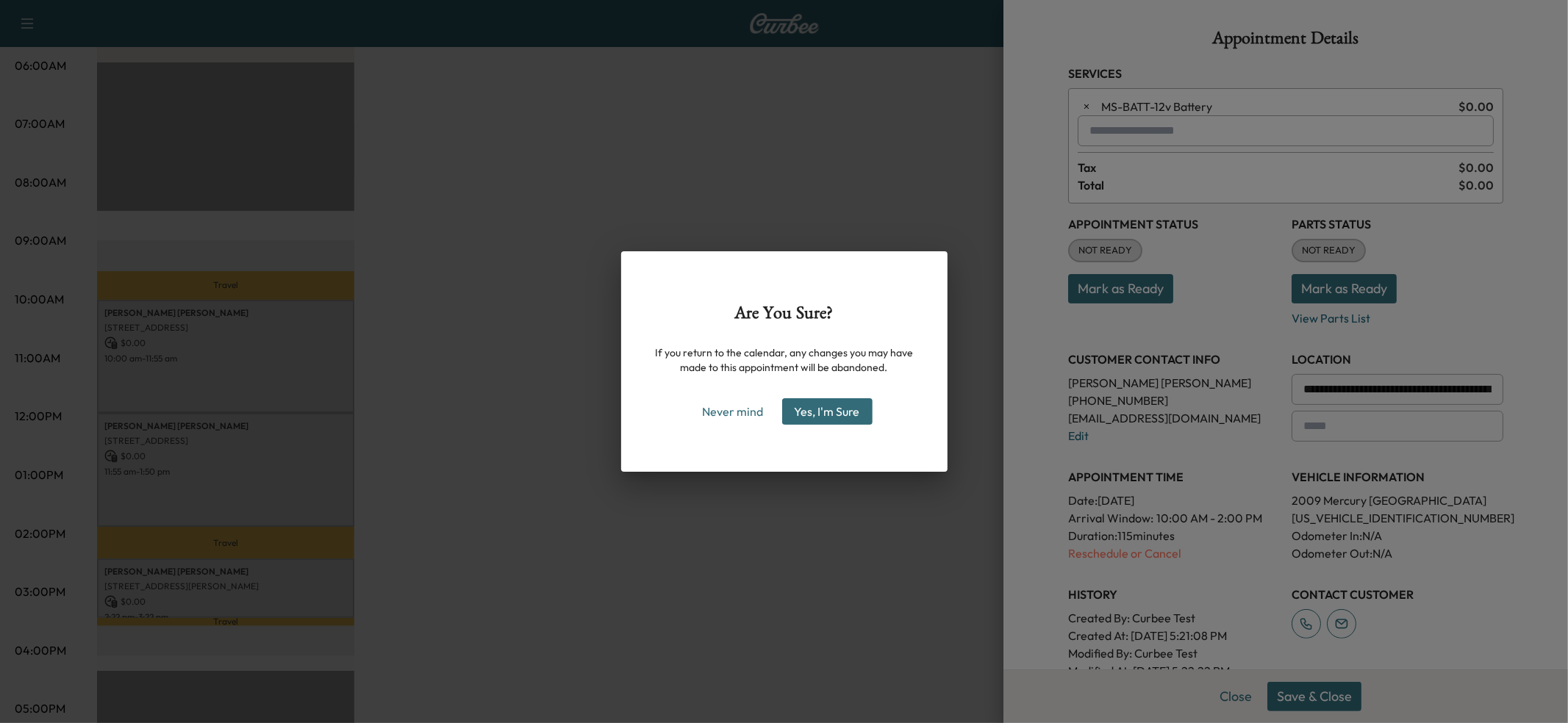
click at [826, 415] on button "Yes, I'm Sure" at bounding box center [827, 412] width 90 height 27
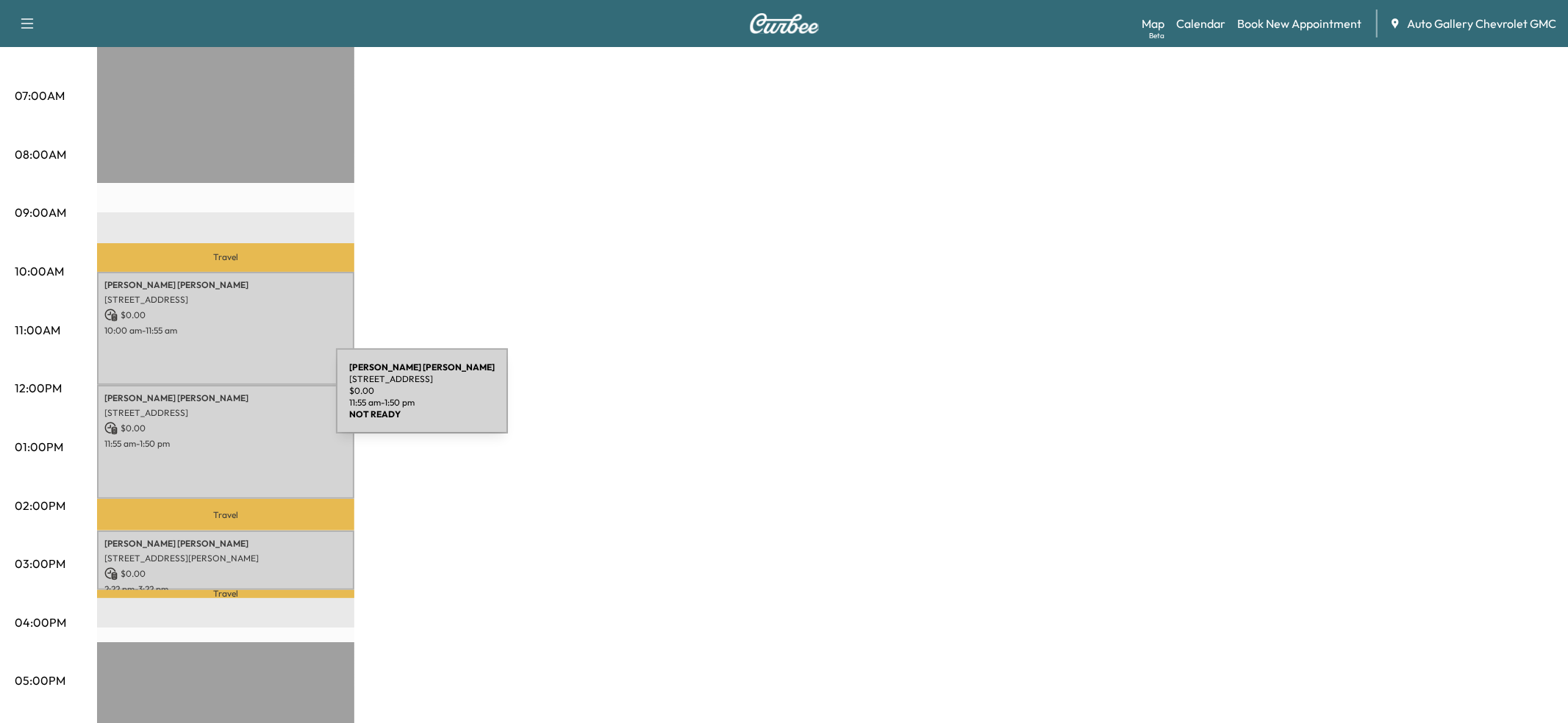
scroll to position [340, 0]
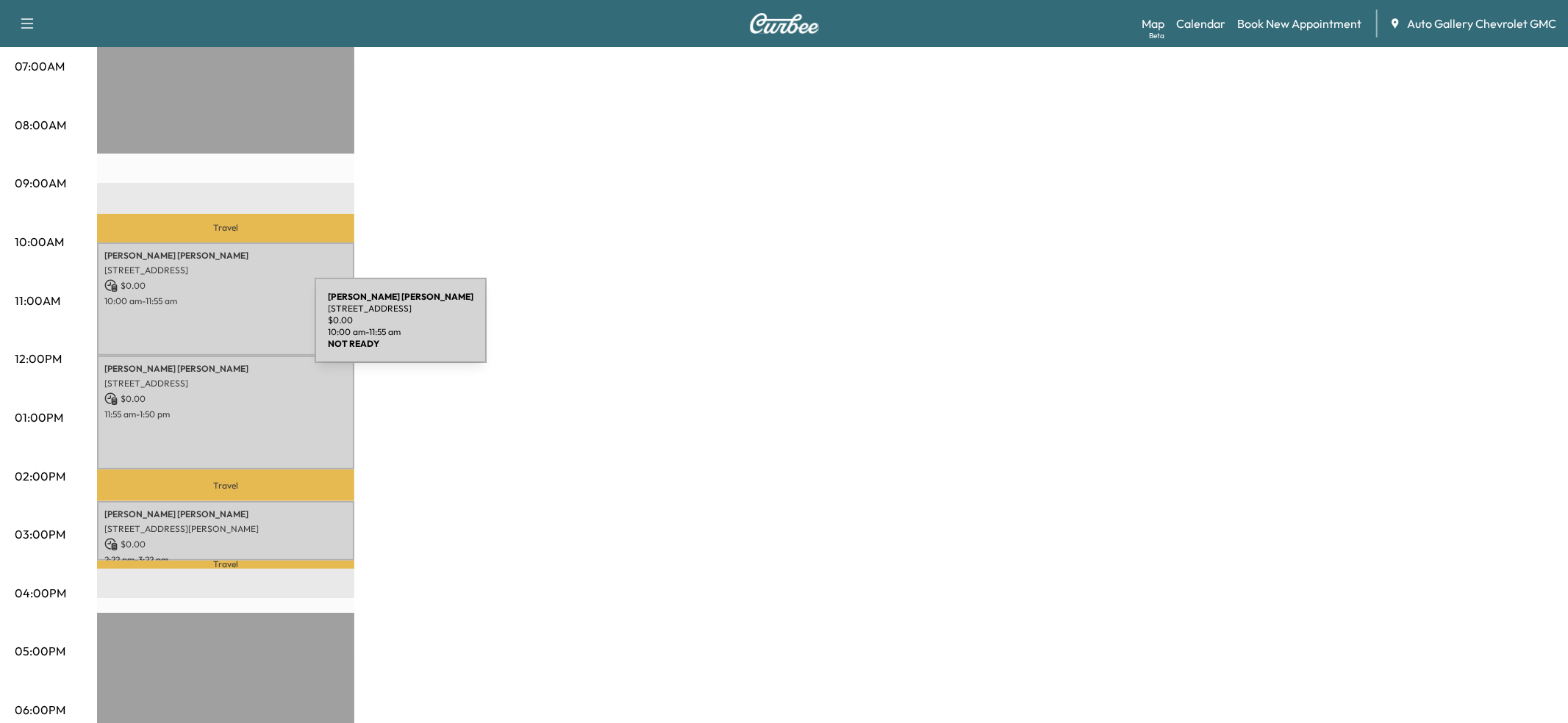
click at [204, 324] on div "[PERSON_NAME] [STREET_ADDRESS] $ 0.00 10:00 am - 11:55 am" at bounding box center [226, 299] width 257 height 114
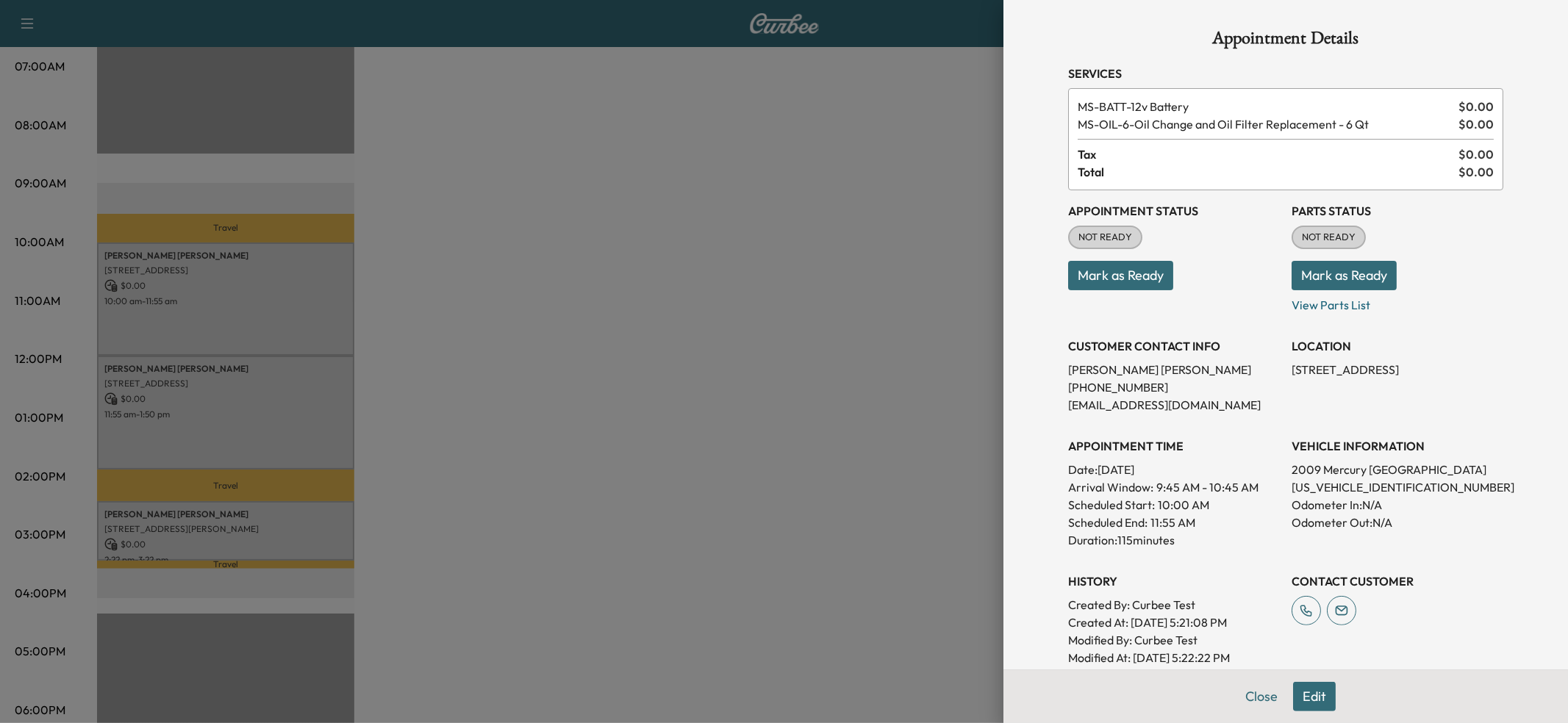
click at [1312, 695] on button "Edit" at bounding box center [1314, 696] width 43 height 29
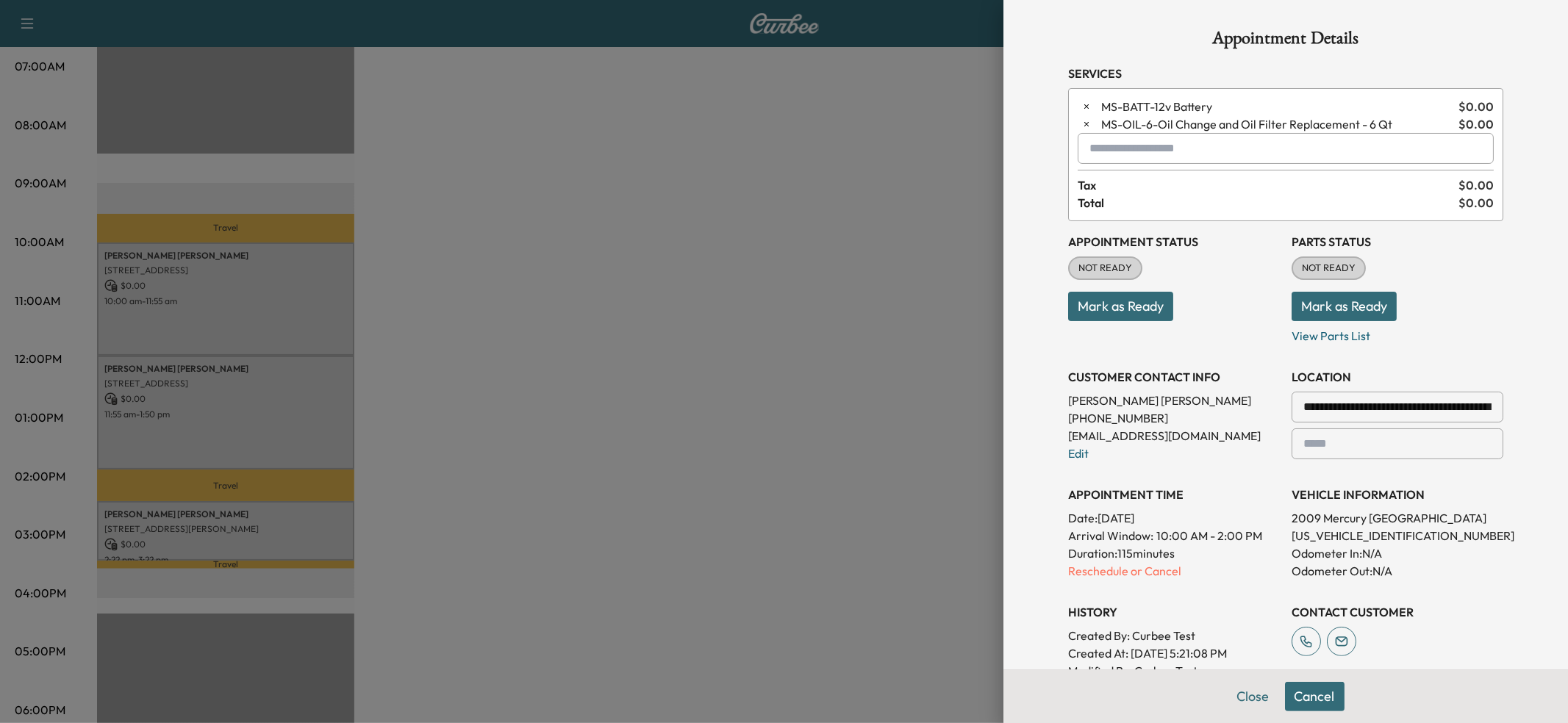
click at [1113, 565] on p "Reschedule or Cancel" at bounding box center [1174, 571] width 212 height 18
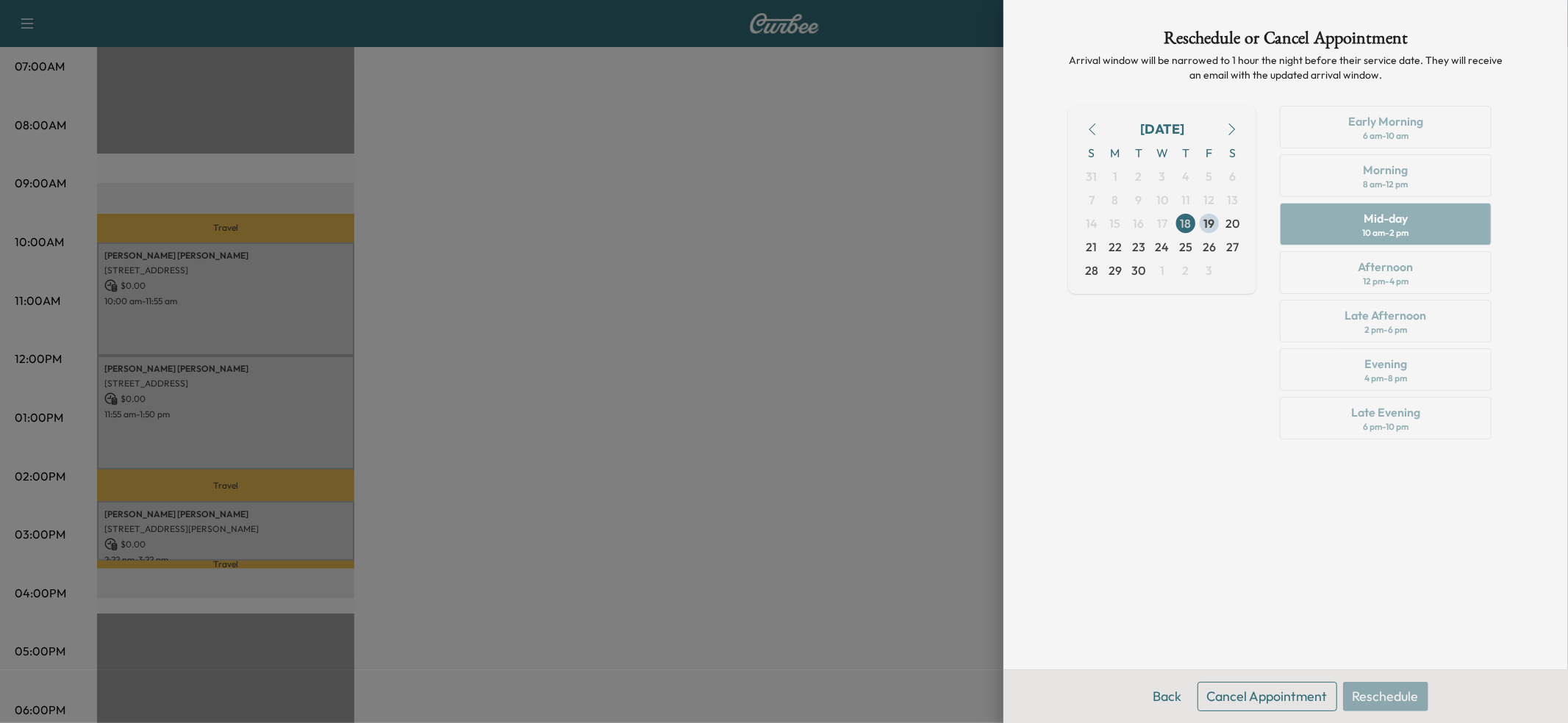
click at [1158, 697] on button "Back" at bounding box center [1168, 696] width 47 height 29
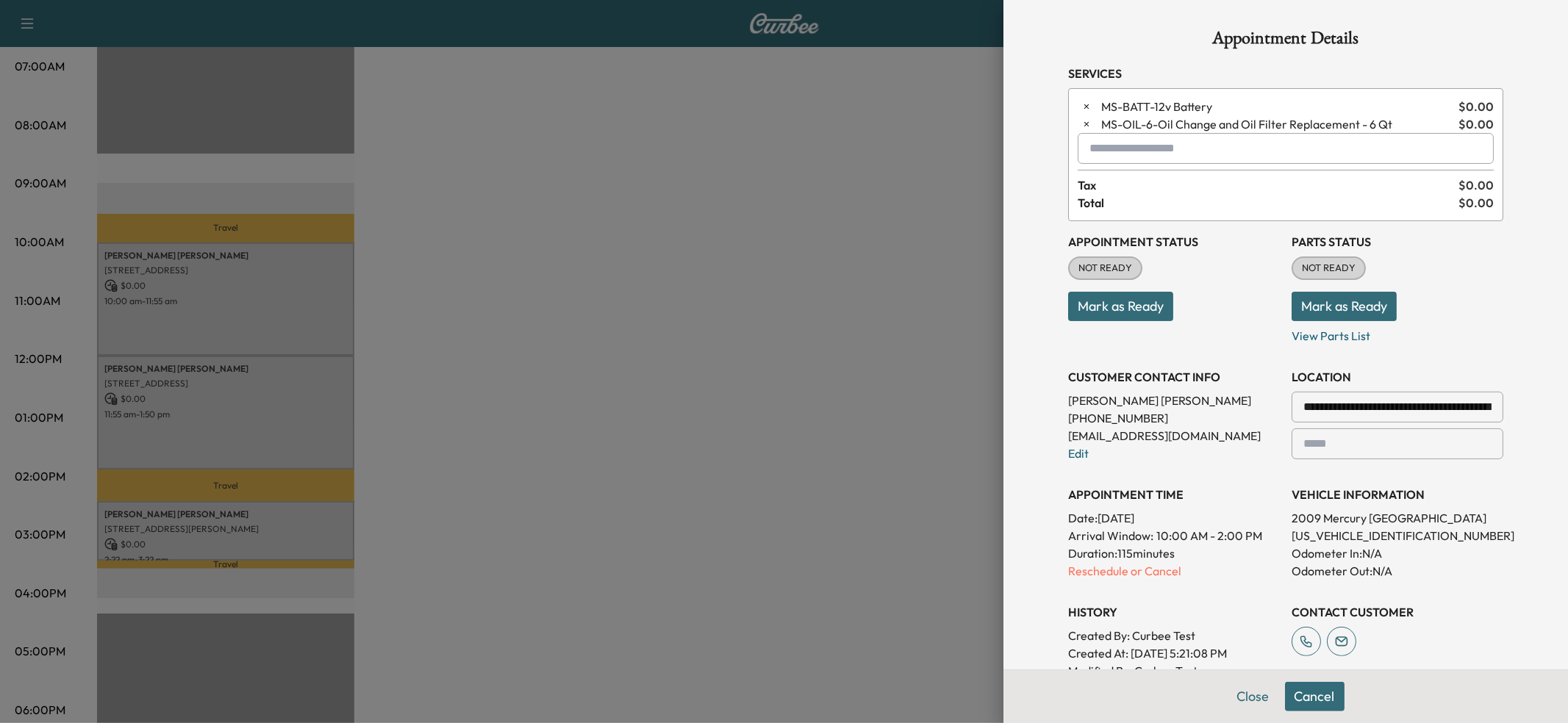
drag, startPoint x: 1257, startPoint y: 702, endPoint x: 1231, endPoint y: 688, distance: 29.5
click at [1257, 702] on button "Close" at bounding box center [1253, 696] width 51 height 29
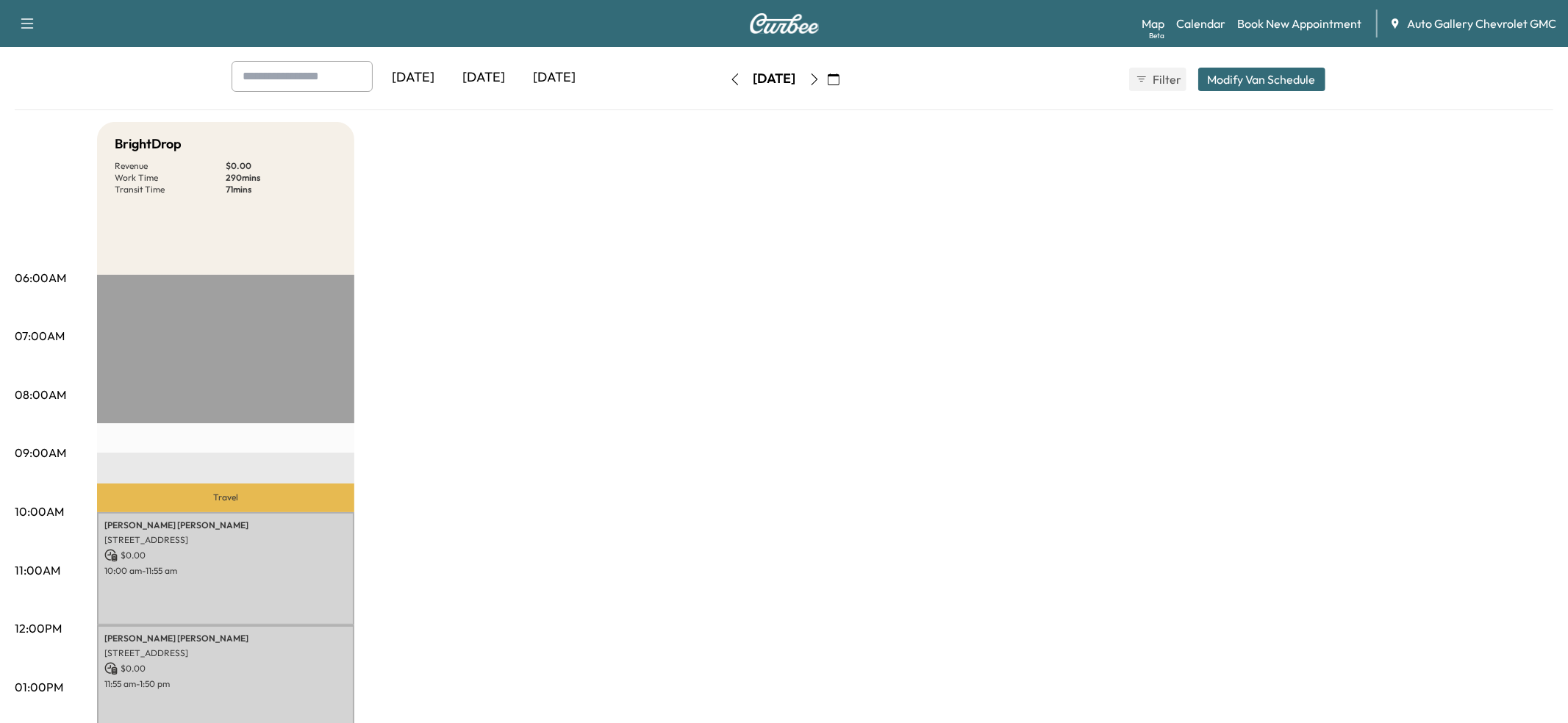
scroll to position [0, 0]
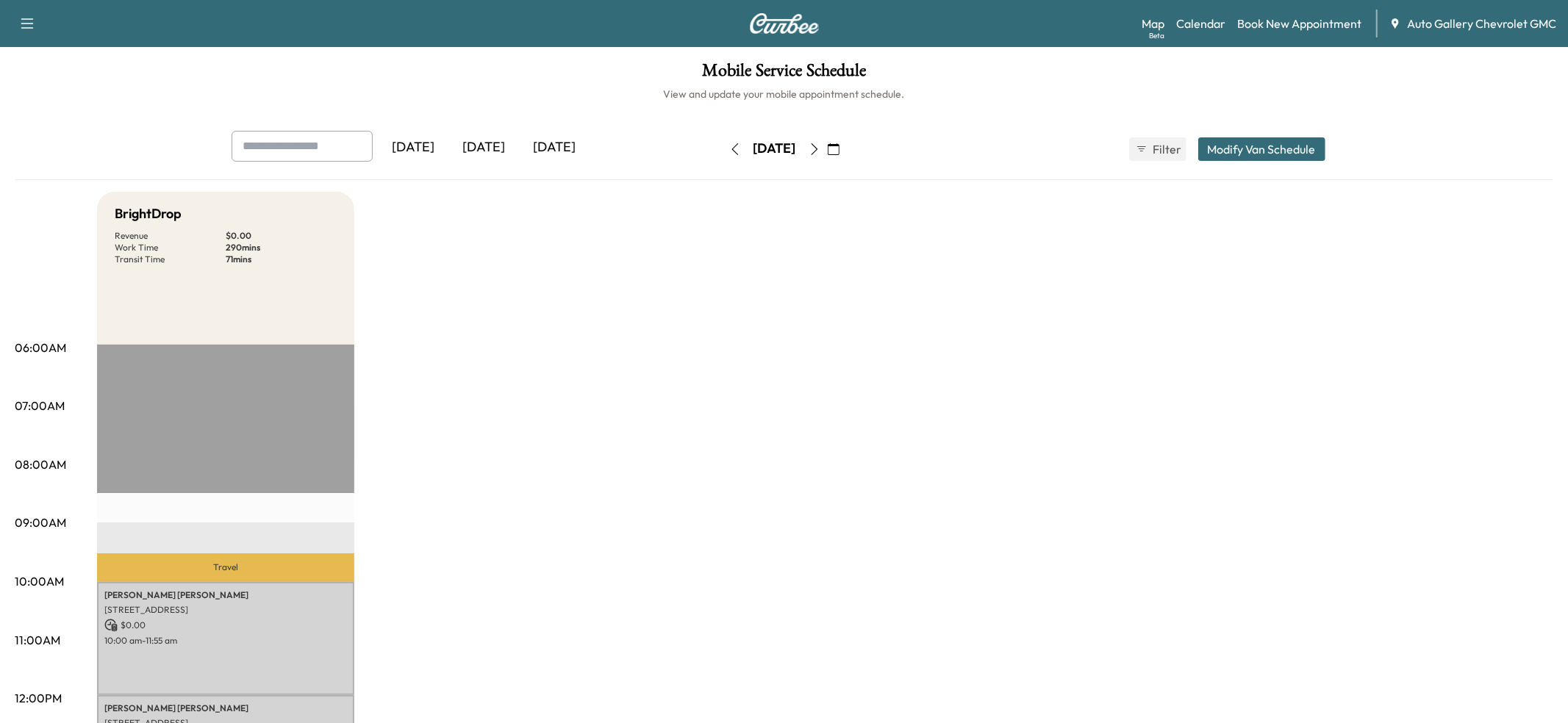
click at [1299, 4] on div "Support Log Out Map Beta Calendar Book New Appointment Auto Gallery Chevrolet G…" at bounding box center [784, 23] width 1568 height 47
click at [1299, 17] on link "Book New Appointment" at bounding box center [1299, 23] width 124 height 18
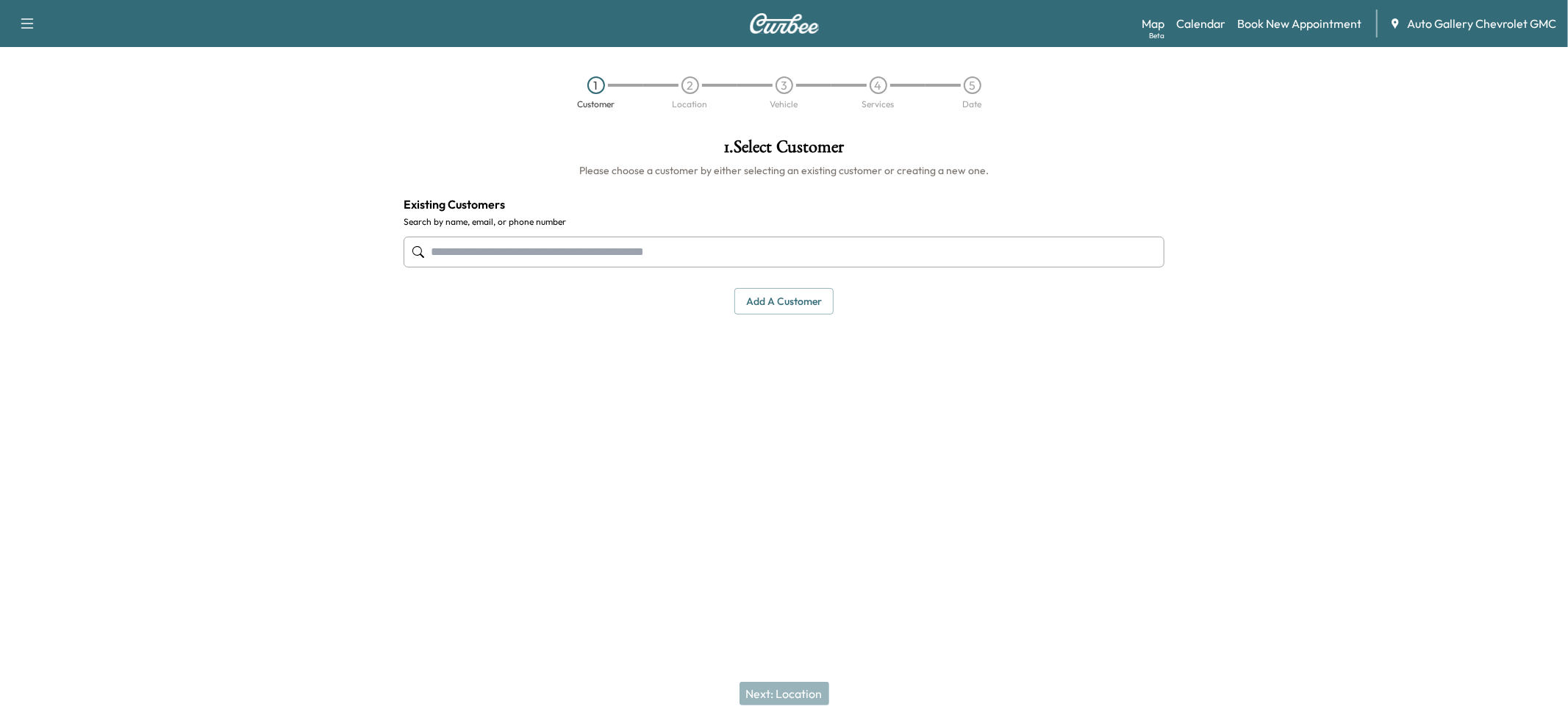
click at [569, 243] on input "text" at bounding box center [784, 252] width 761 height 31
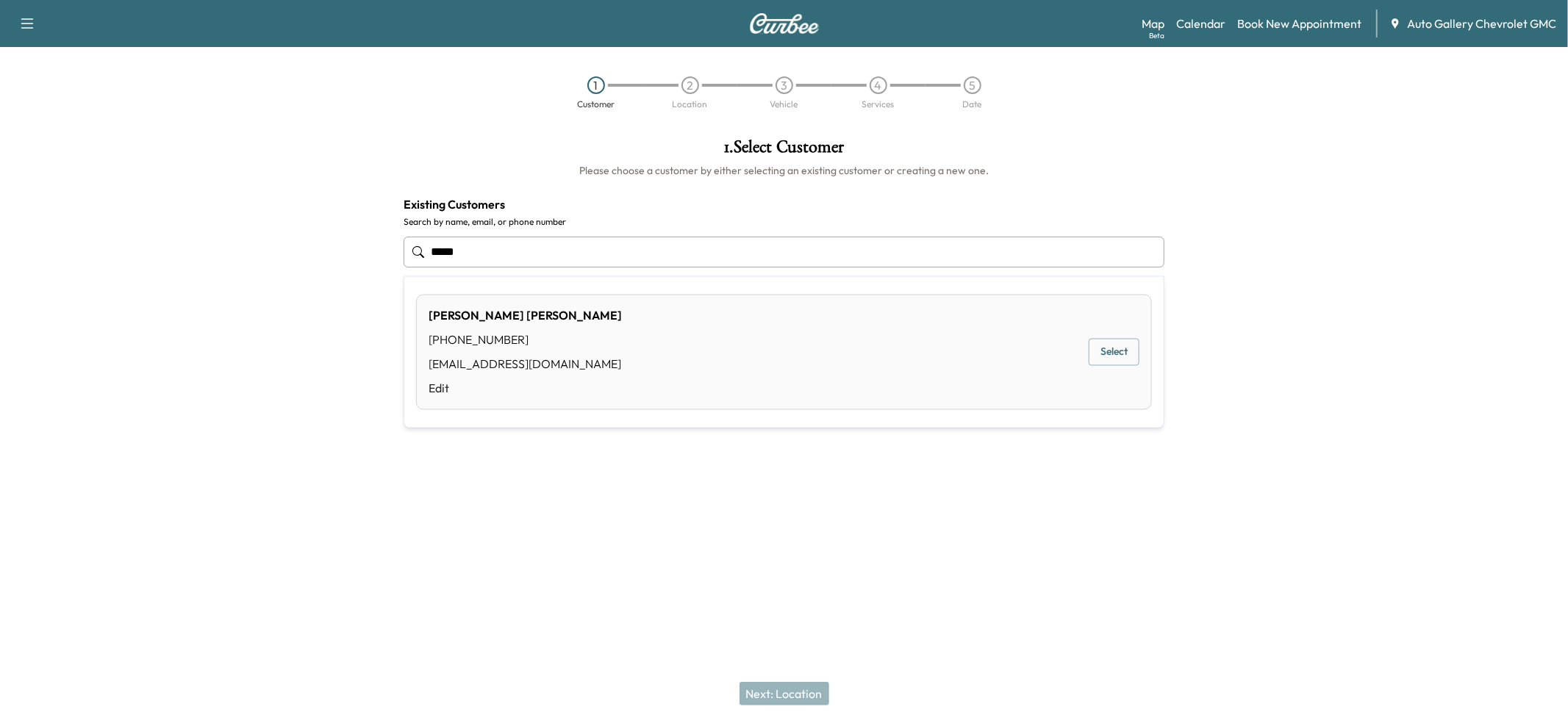
click at [1113, 353] on button "Select" at bounding box center [1113, 353] width 51 height 28
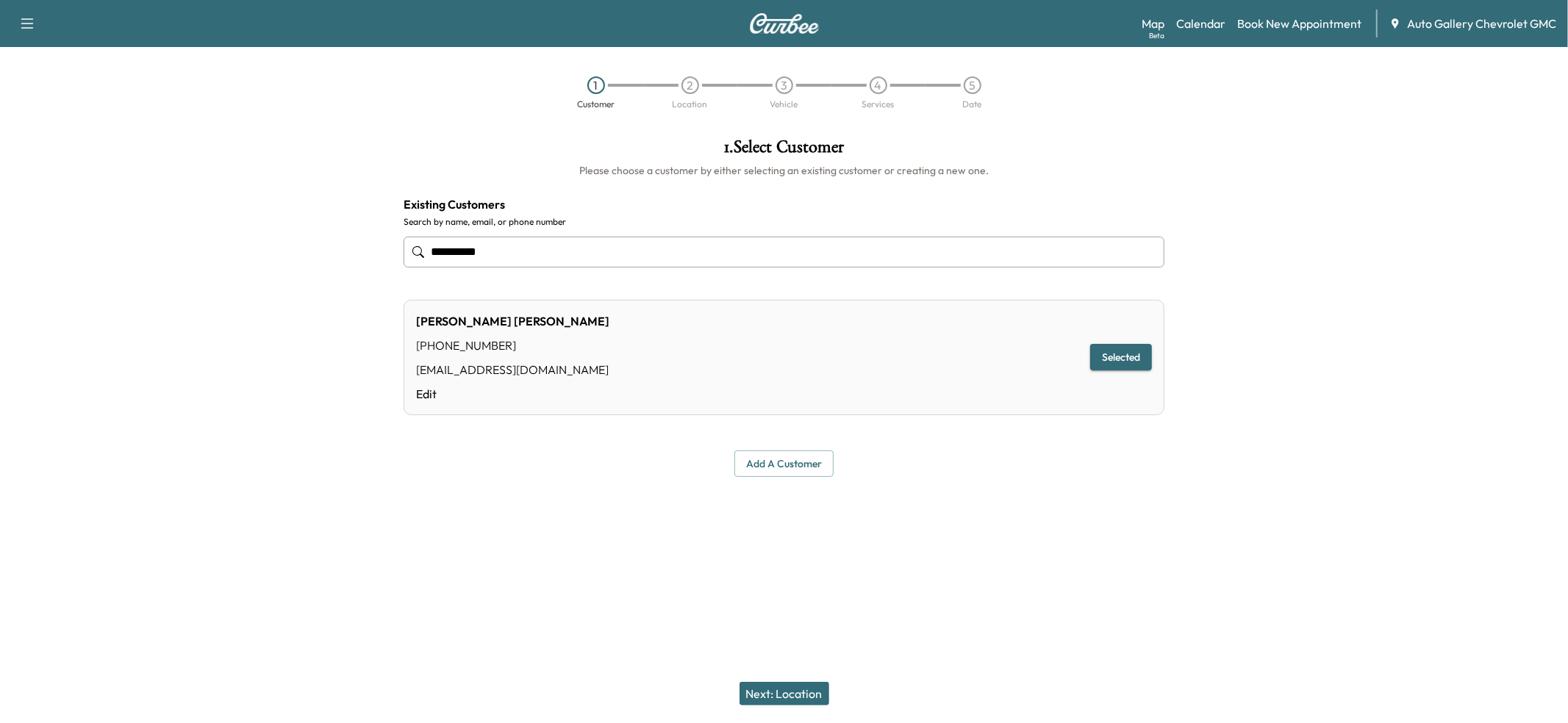
type input "**********"
click at [805, 697] on button "Next: Location" at bounding box center [784, 693] width 90 height 24
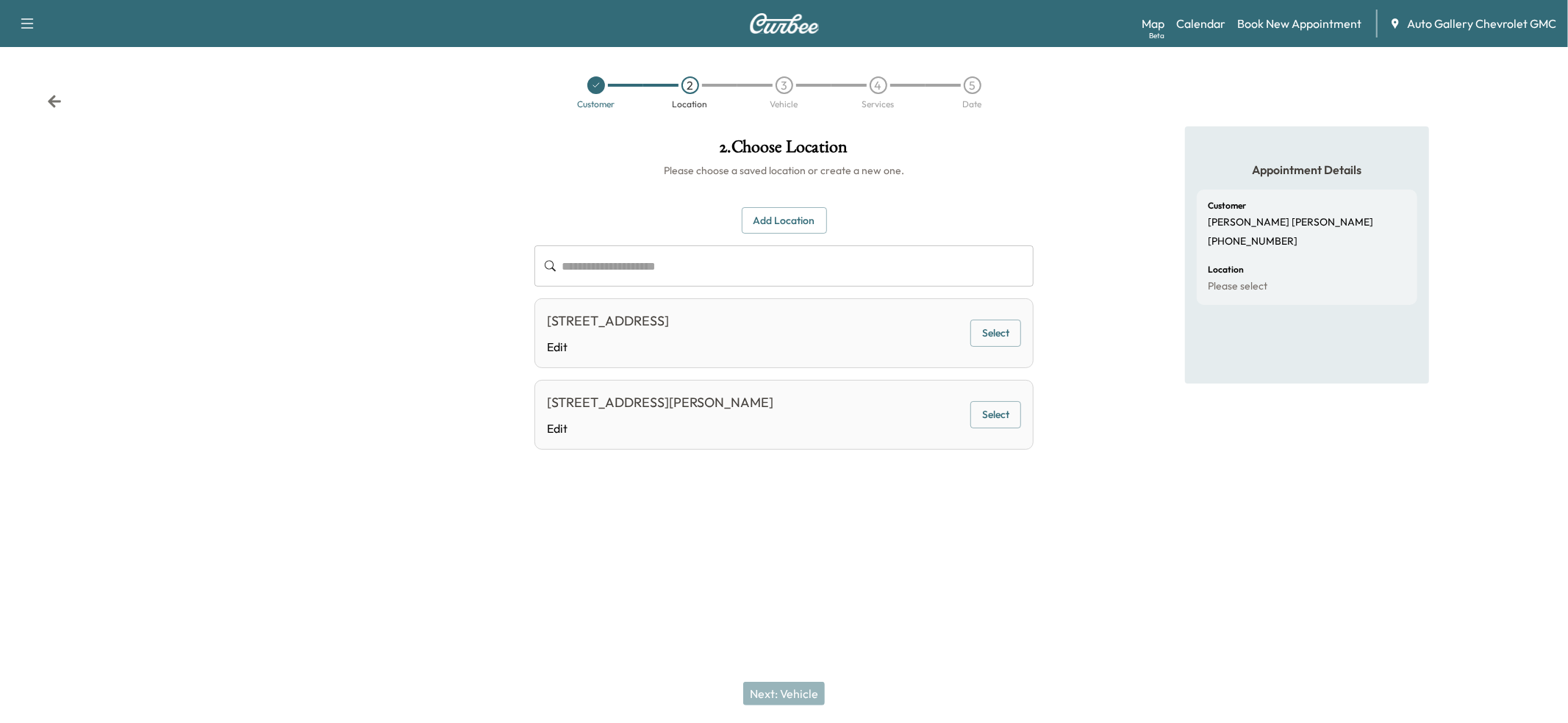
click at [989, 343] on button "Select" at bounding box center [996, 334] width 51 height 28
click at [796, 691] on button "Next: Vehicle" at bounding box center [784, 693] width 82 height 24
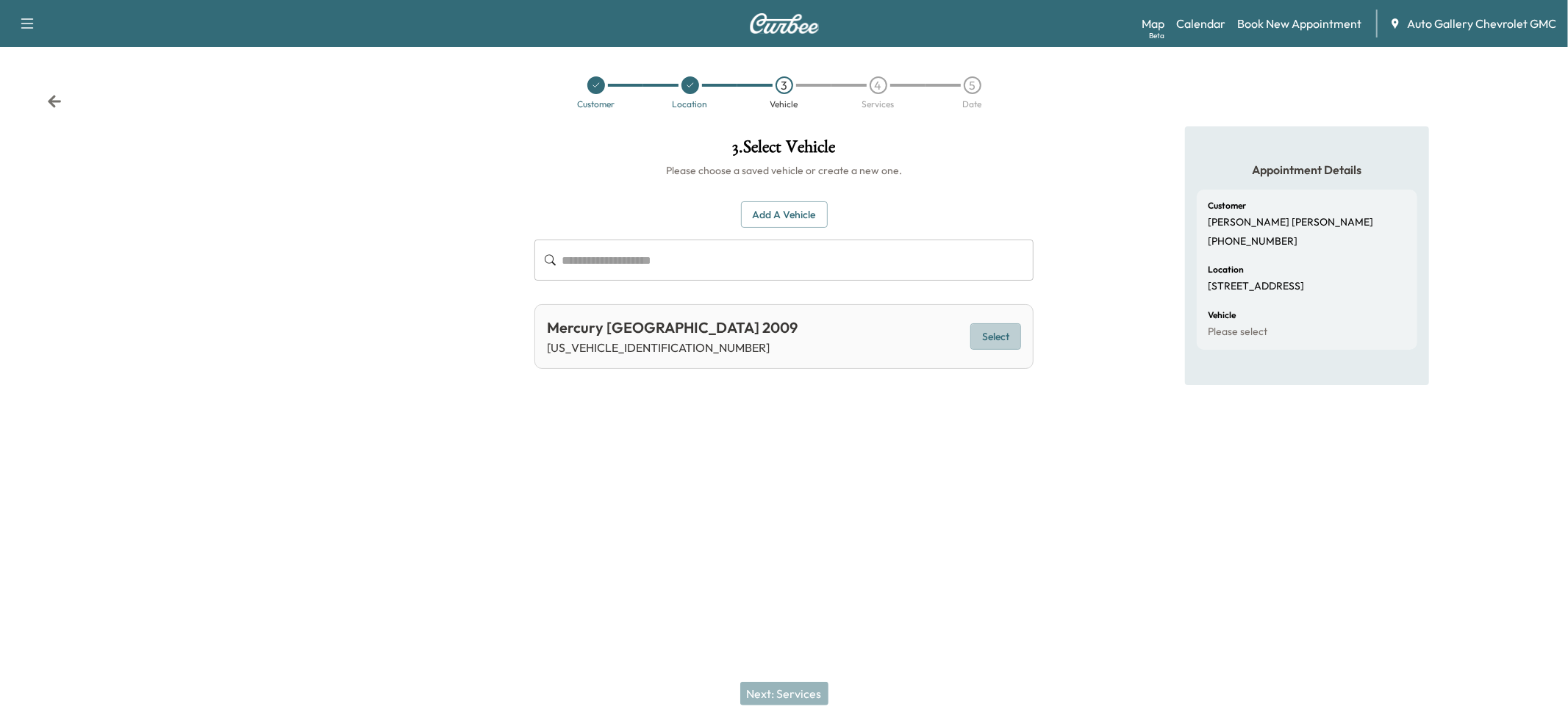
click at [995, 340] on button "Select" at bounding box center [996, 337] width 51 height 28
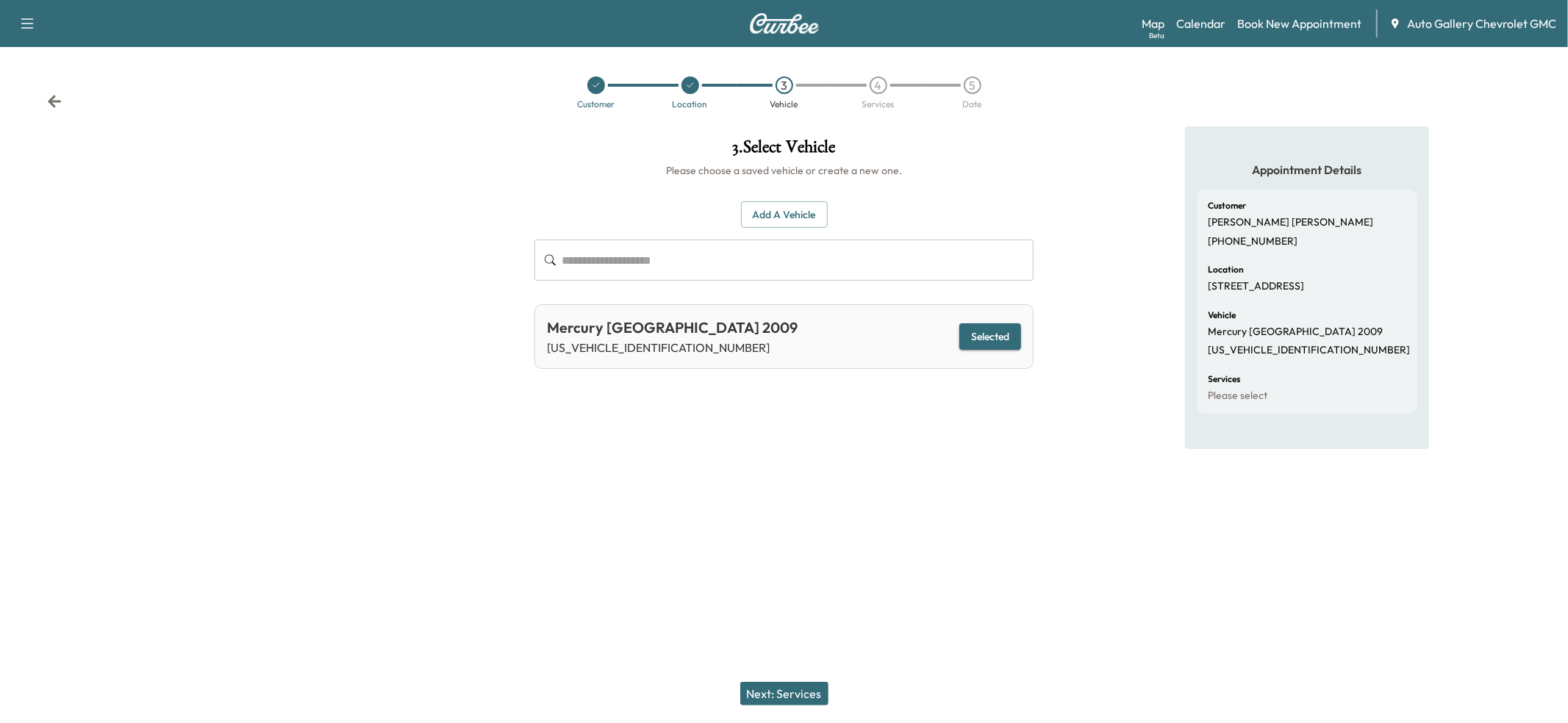
click at [759, 703] on button "Next: Services" at bounding box center [784, 693] width 88 height 24
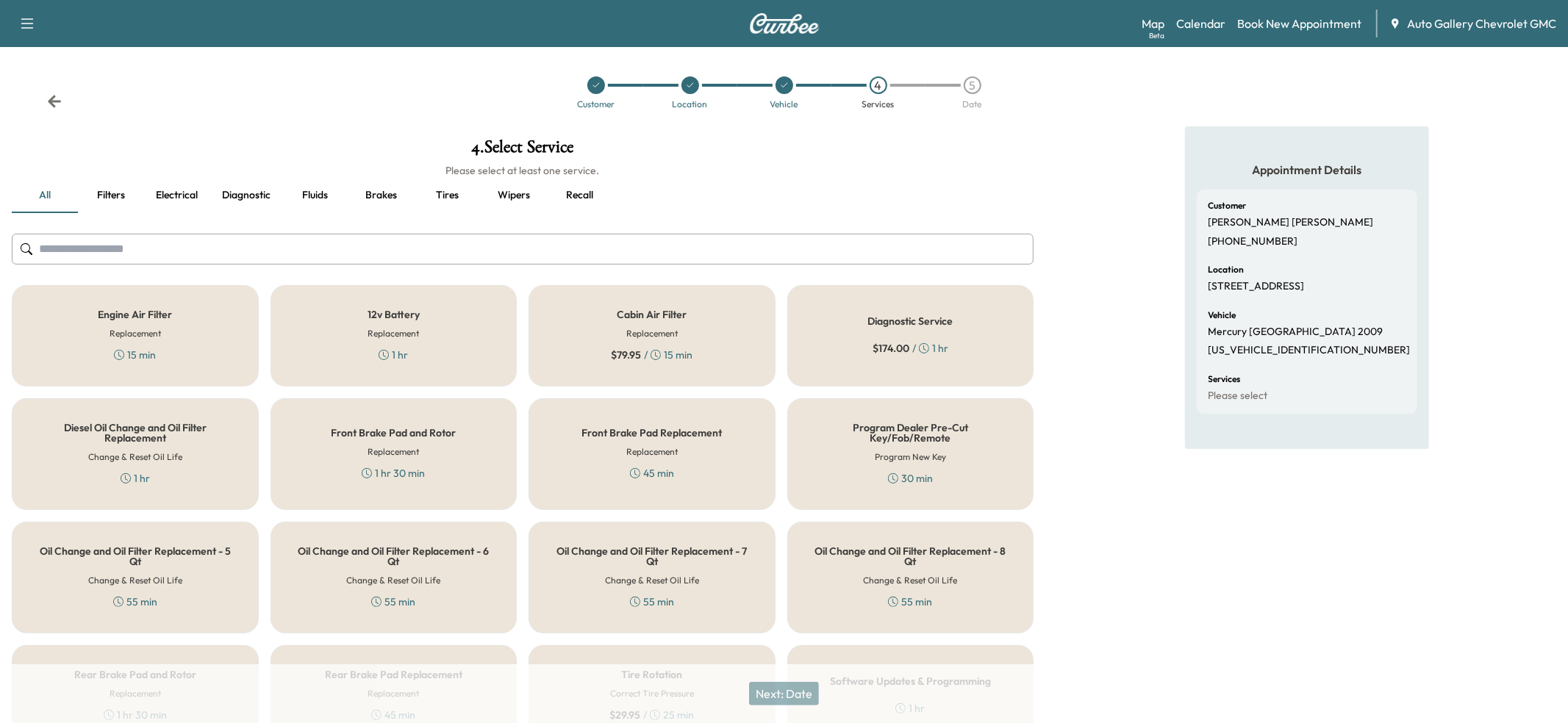
drag, startPoint x: 824, startPoint y: 363, endPoint x: 823, endPoint y: 398, distance: 35.0
click at [824, 363] on div "Diagnostic Service $ 174.00 / 1 hr" at bounding box center [911, 336] width 247 height 102
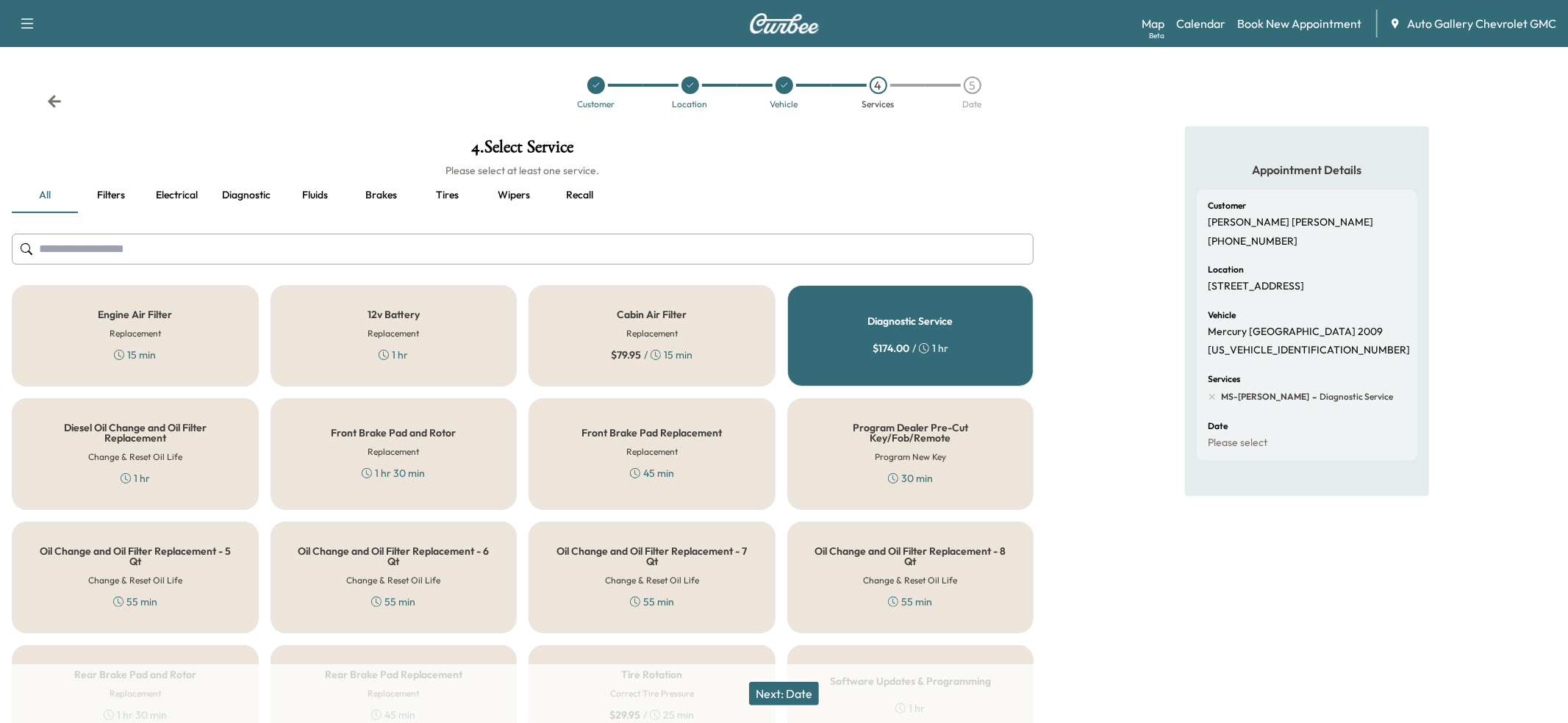
click at [791, 703] on button "Next: Date" at bounding box center [784, 693] width 70 height 24
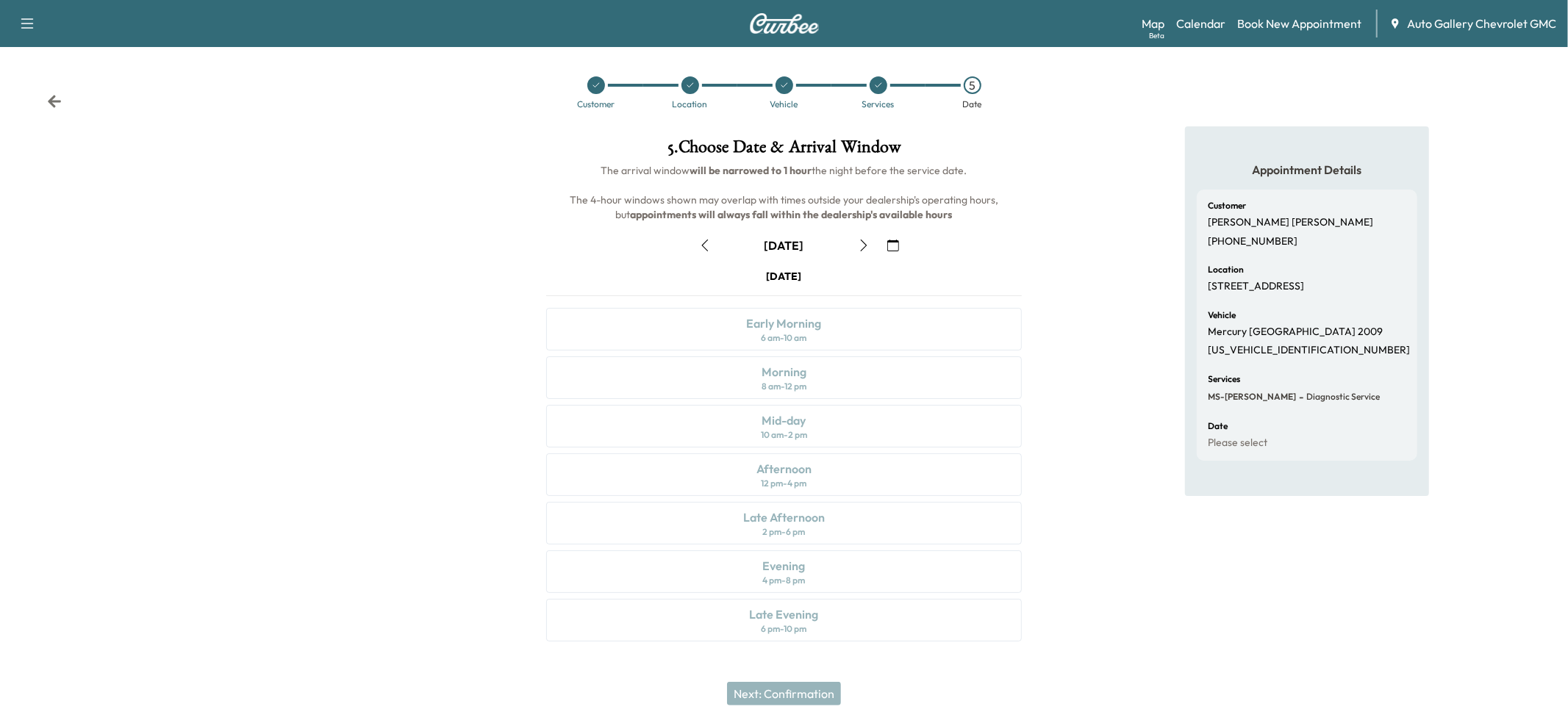
click at [703, 240] on icon "button" at bounding box center [704, 245] width 11 height 11
click at [712, 480] on div "Afternoon 12 pm - 4 pm" at bounding box center [784, 475] width 475 height 43
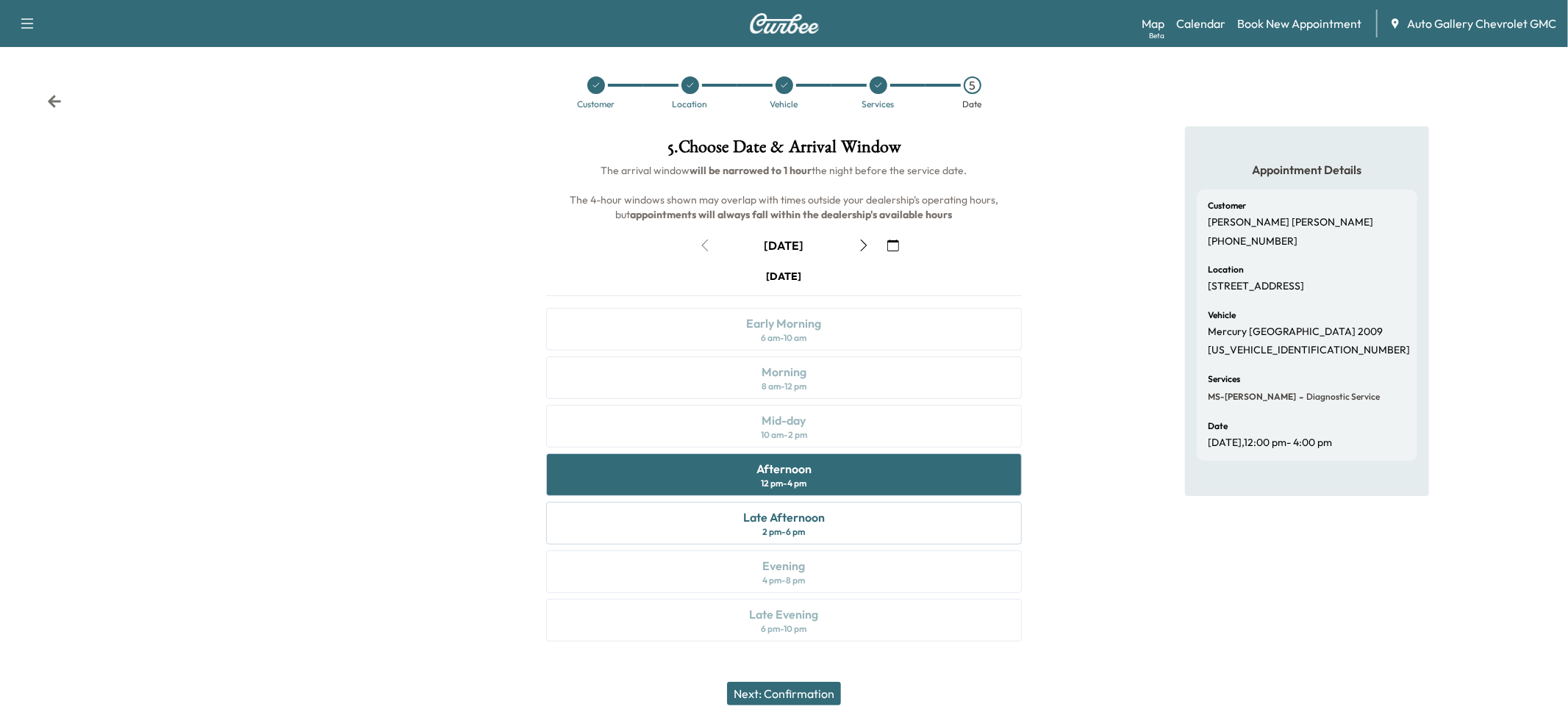
click at [780, 684] on button "Next: Confirmation" at bounding box center [784, 693] width 114 height 24
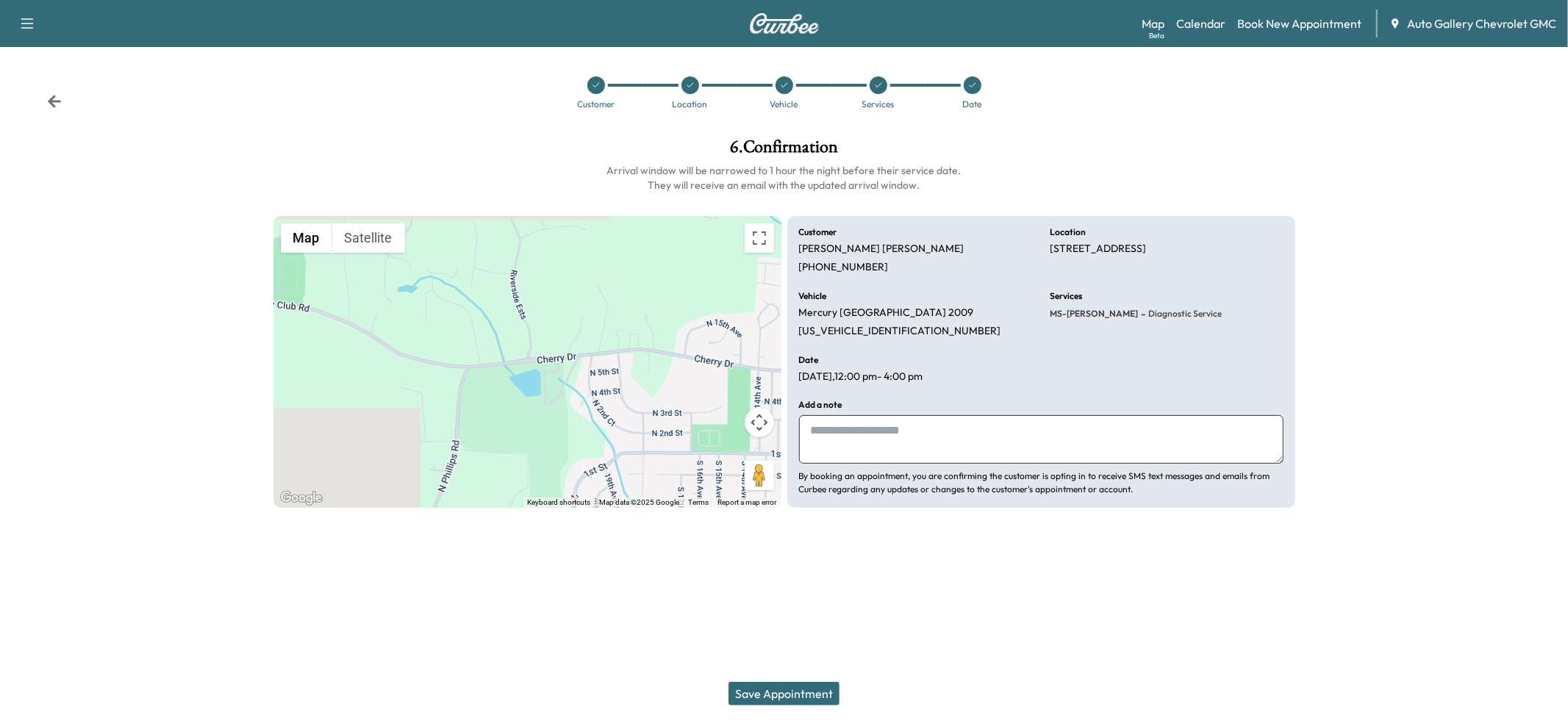
click at [828, 682] on button "Save Appointment" at bounding box center [784, 693] width 111 height 24
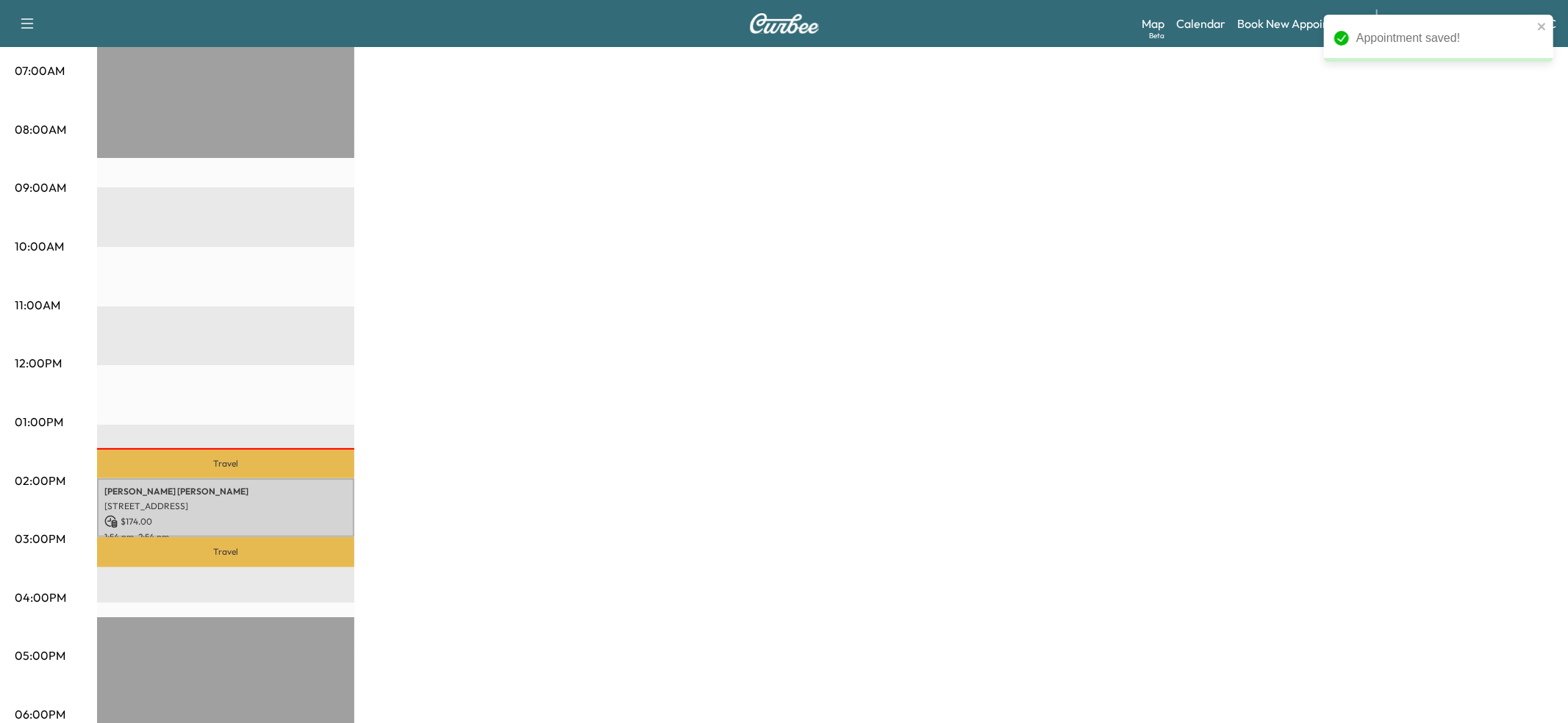
scroll to position [344, 0]
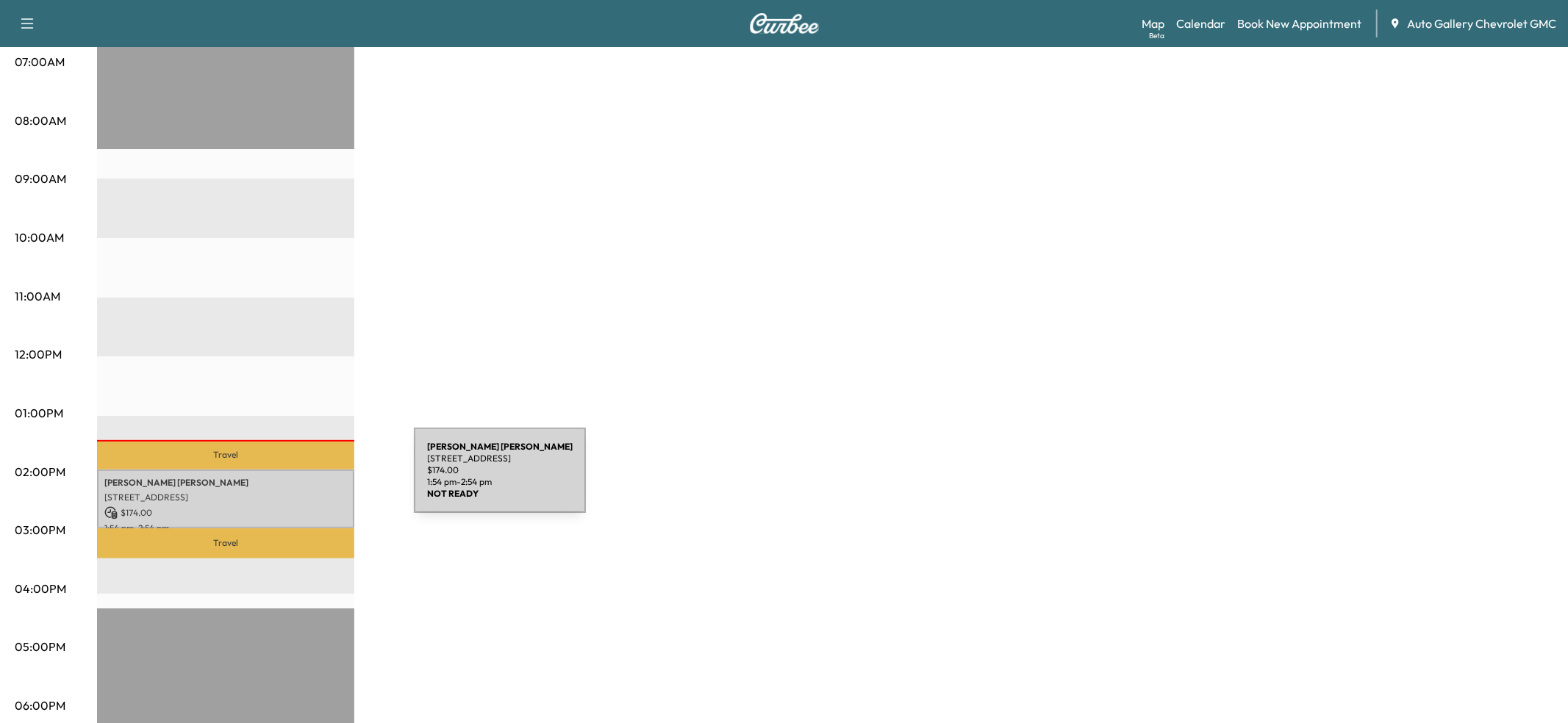
click at [303, 477] on p "[PERSON_NAME]" at bounding box center [225, 482] width 243 height 11
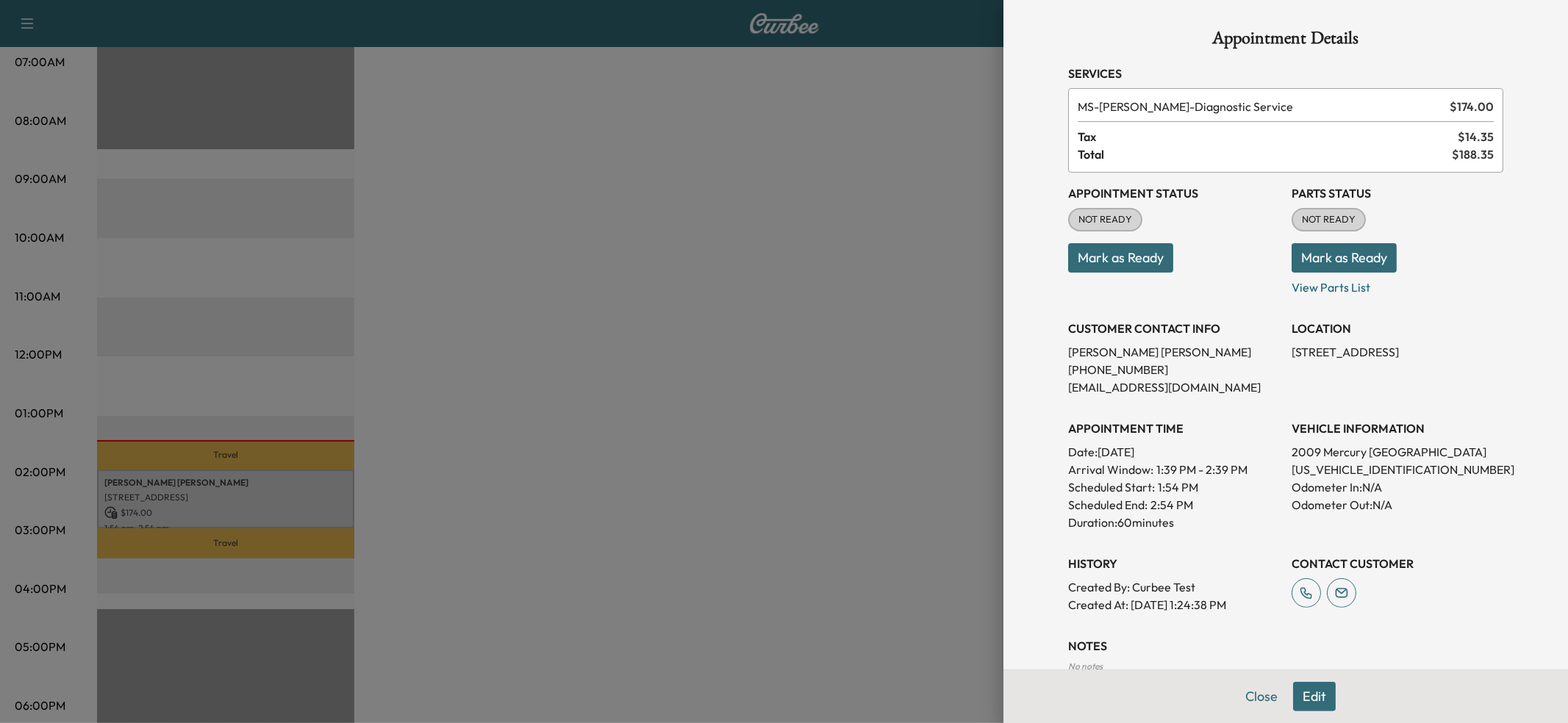
click at [1113, 246] on button "Mark as Ready" at bounding box center [1120, 258] width 105 height 29
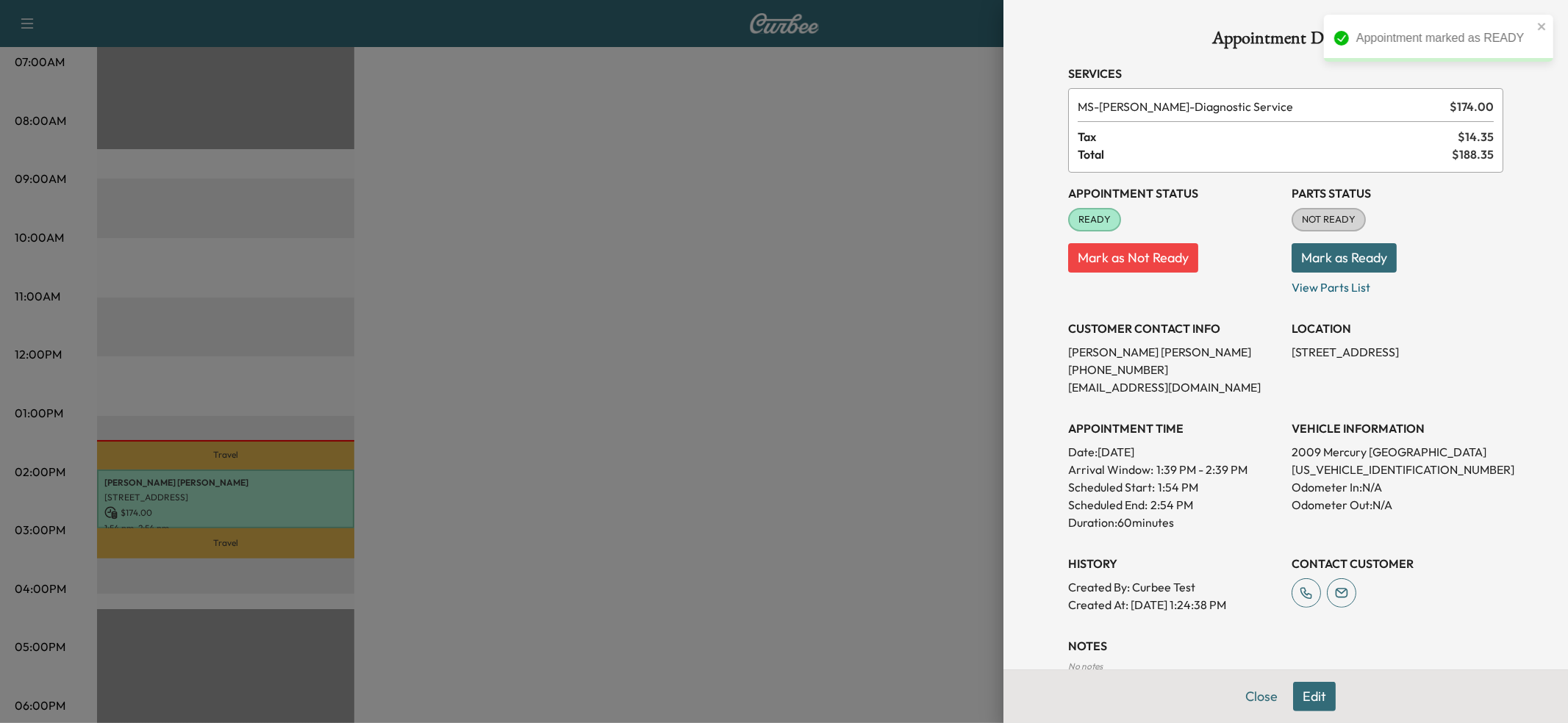
click at [1341, 263] on button "Mark as Ready" at bounding box center [1344, 258] width 105 height 29
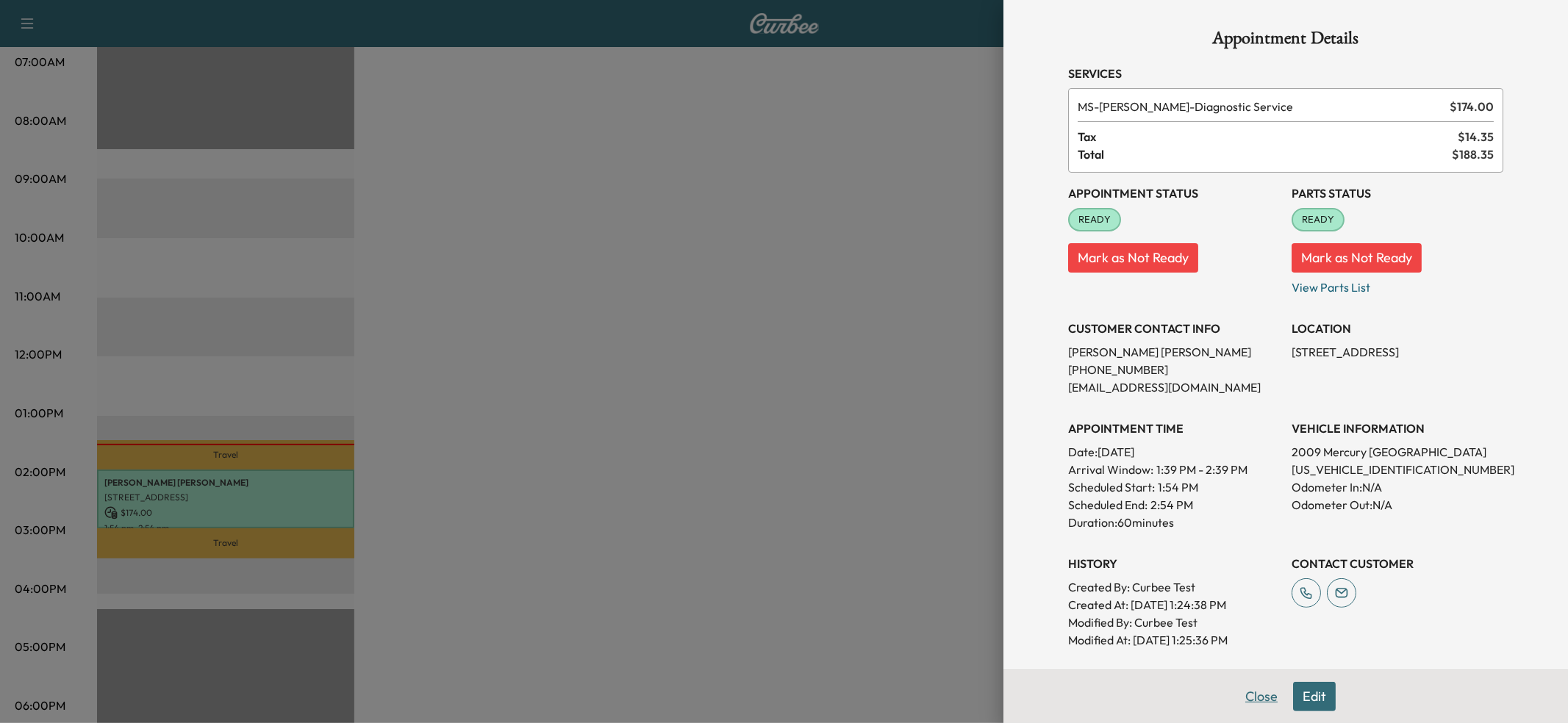
click at [1255, 688] on button "Close" at bounding box center [1261, 696] width 51 height 29
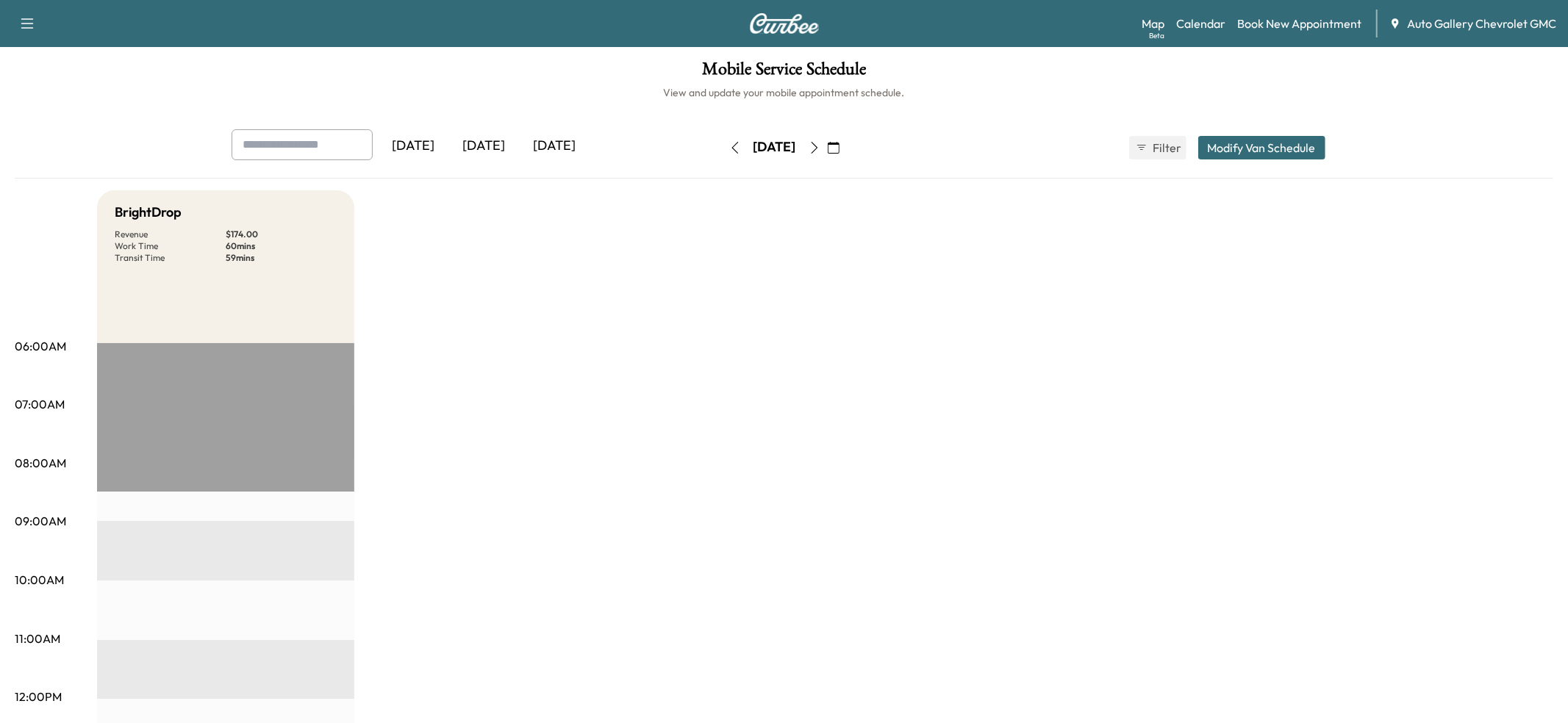
scroll to position [0, 0]
